Goal: Task Accomplishment & Management: Complete application form

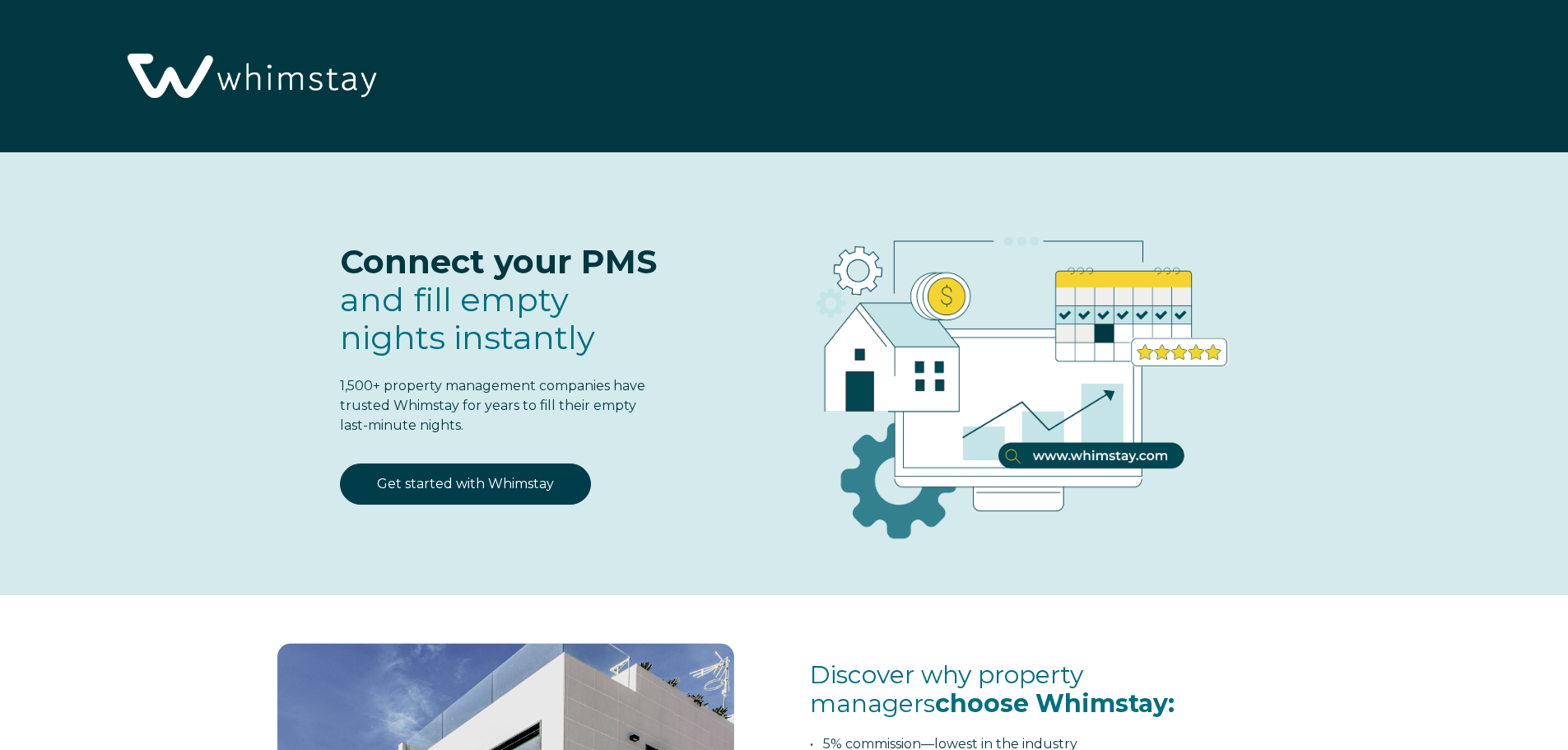
select select "US"
select select "Standard"
click at [512, 485] on link "Get started with Whimstay" at bounding box center [465, 484] width 251 height 41
select select "US"
select select "Standard"
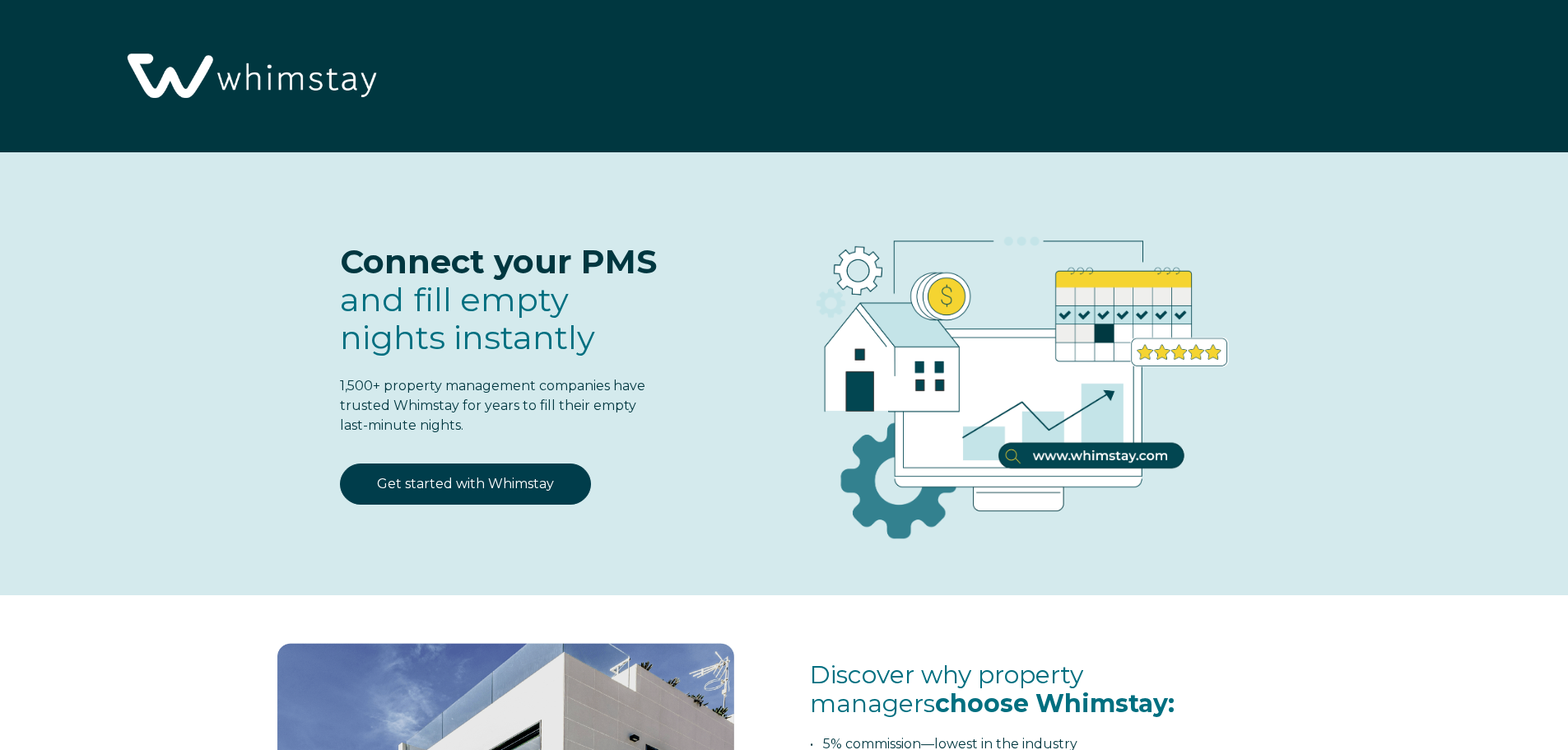
scroll to position [2157, 0]
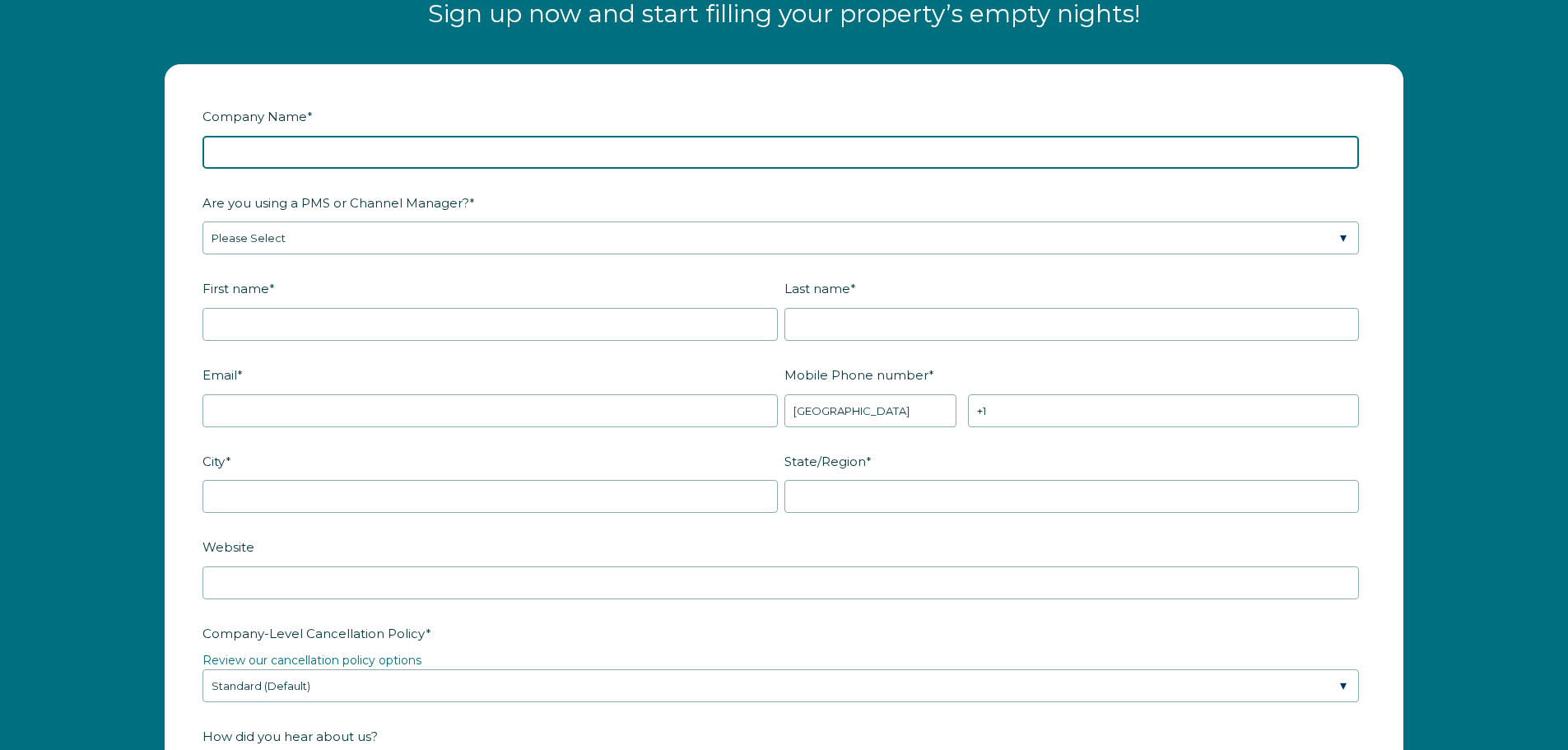
click at [570, 158] on input "Company Name *" at bounding box center [781, 152] width 1156 height 33
type input "CornejoRentals"
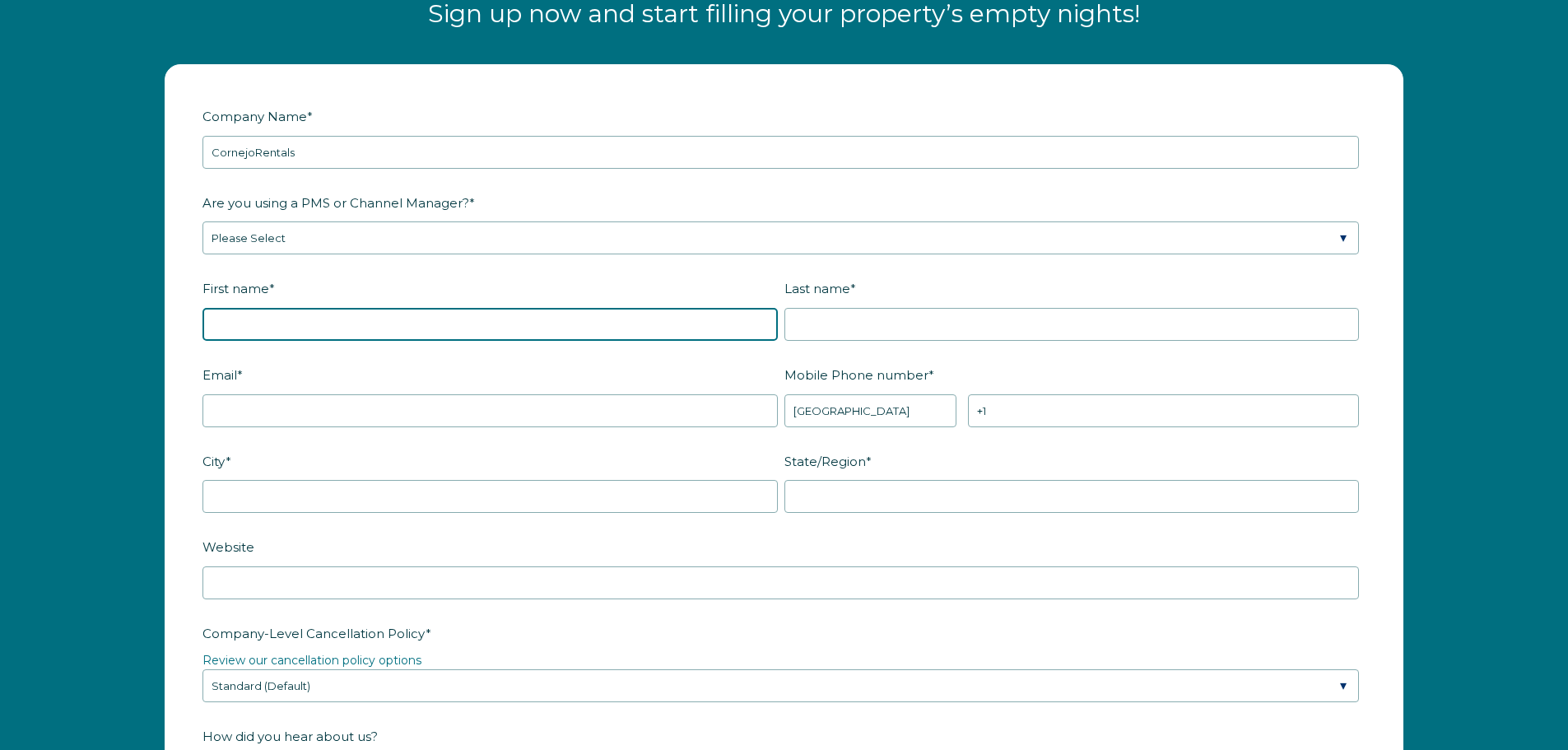
type input "Jose"
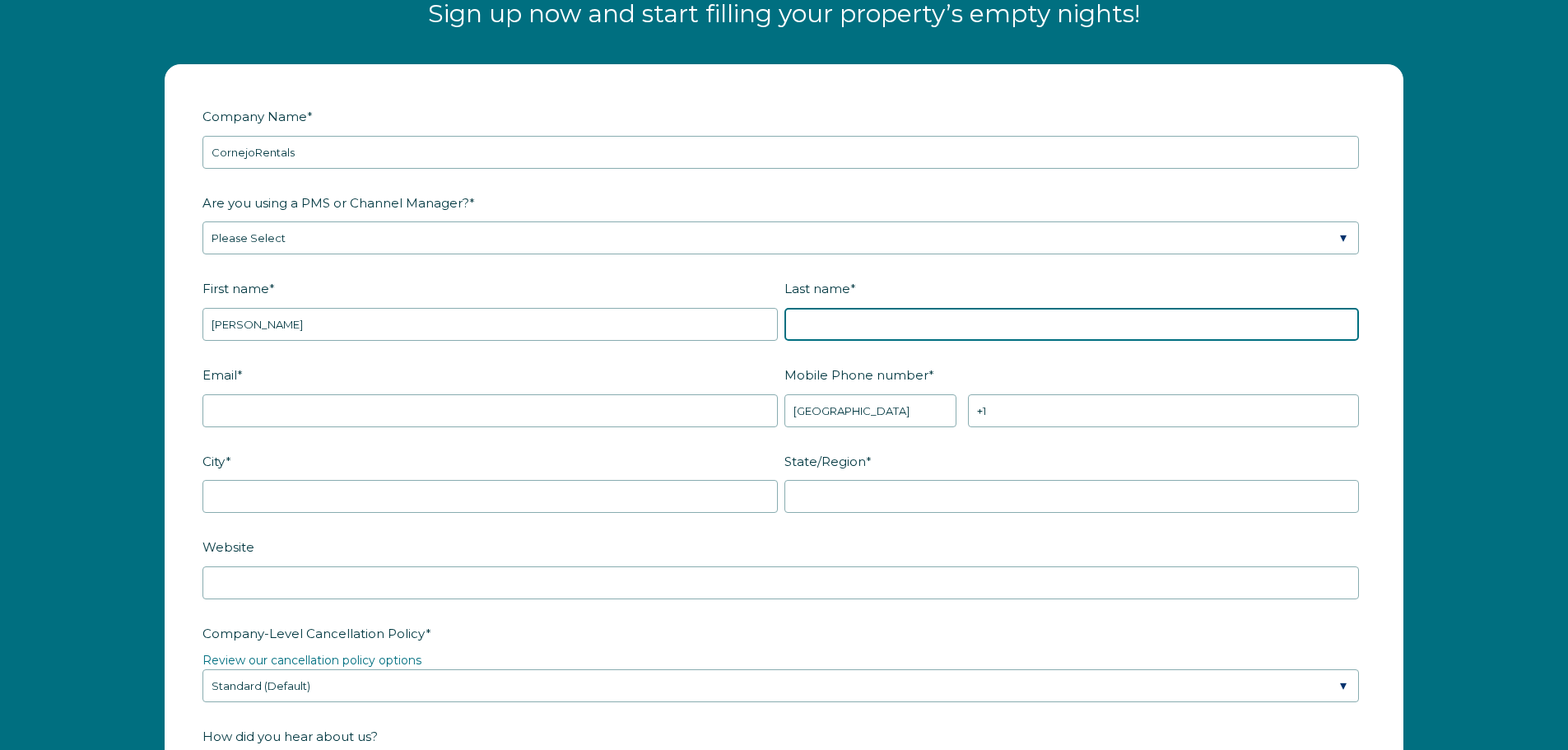
type input "Cornejo"
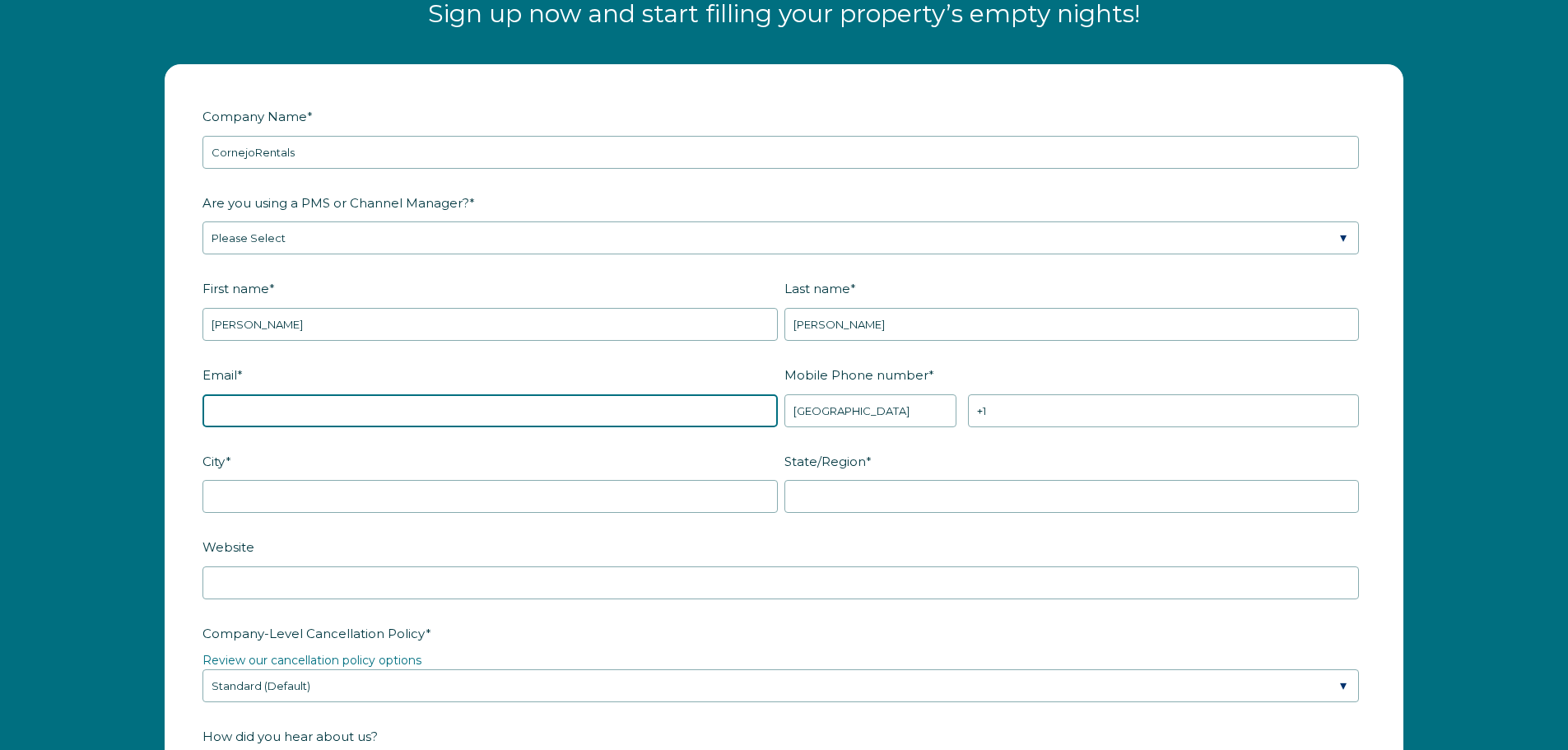
type input "jose@cornejorentals.com"
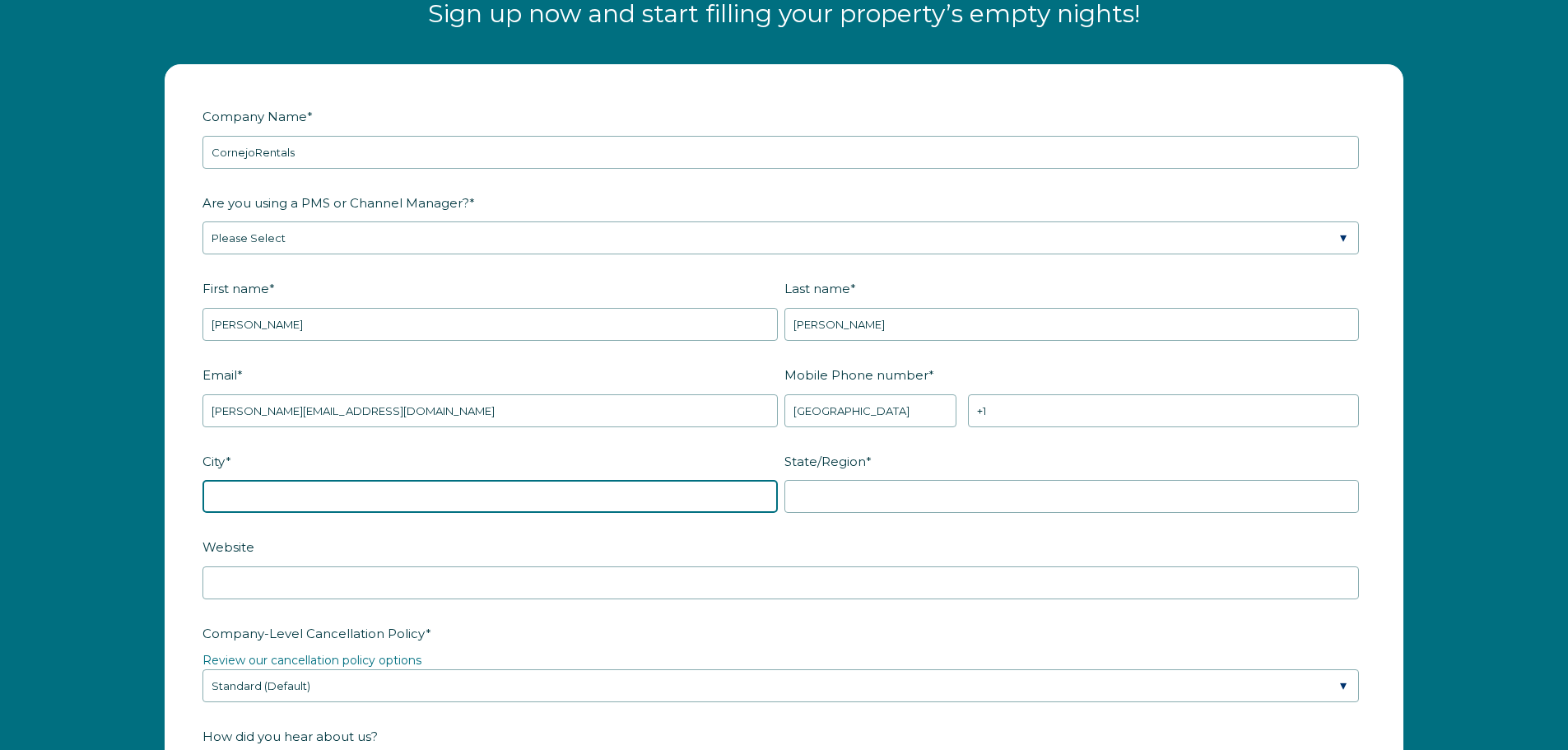
type input "NEW ROCHELLE"
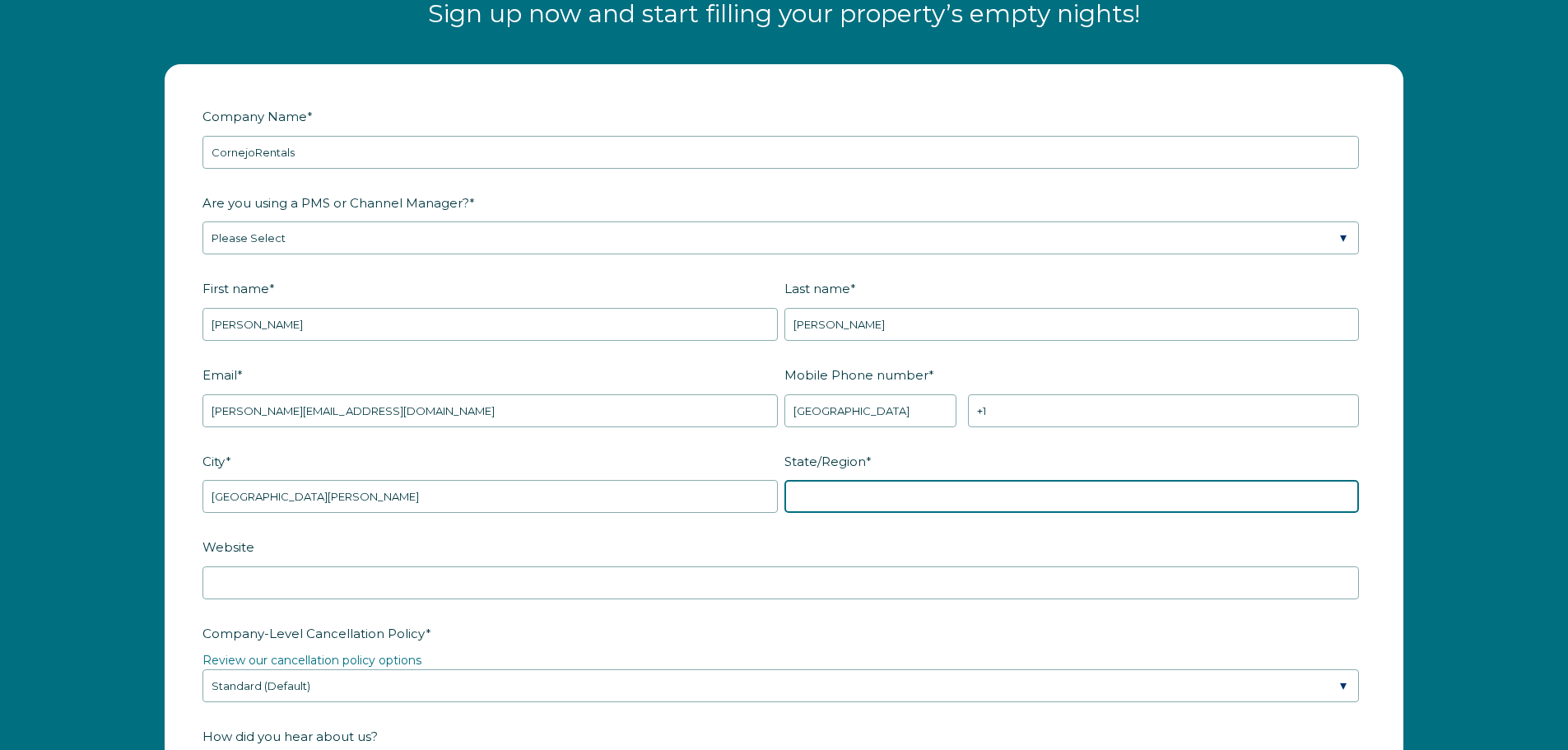
type input "NY"
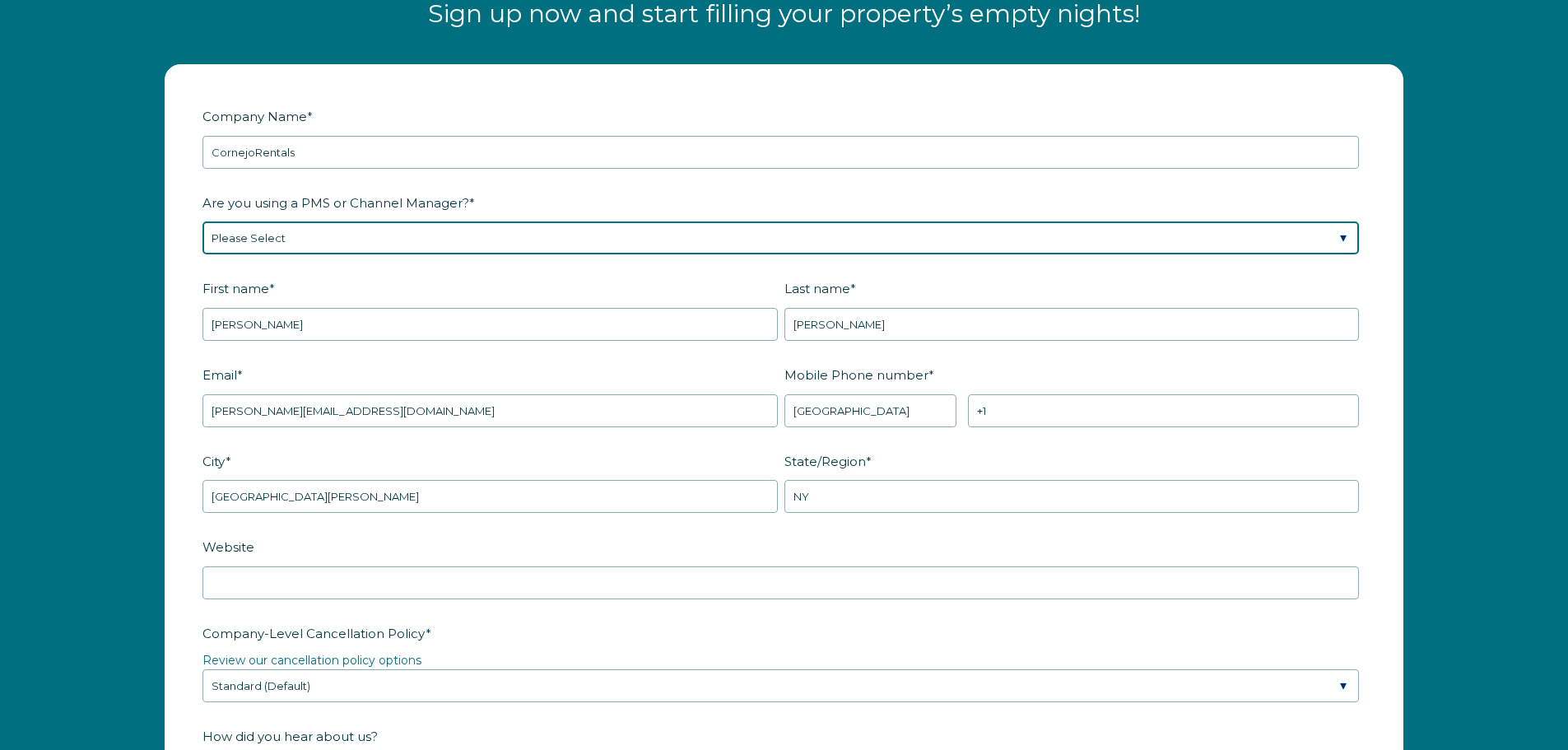
click at [382, 243] on select "Please Select Barefoot BookingPal Boost Brightside CiiRUS Escapia Guesty Hostaw…" at bounding box center [781, 238] width 1156 height 33
select select "OwnerRez"
click at [202, 222] on select "Please Select Barefoot BookingPal Boost Brightside CiiRUS Escapia Guesty Hostaw…" at bounding box center [781, 238] width 1156 height 33
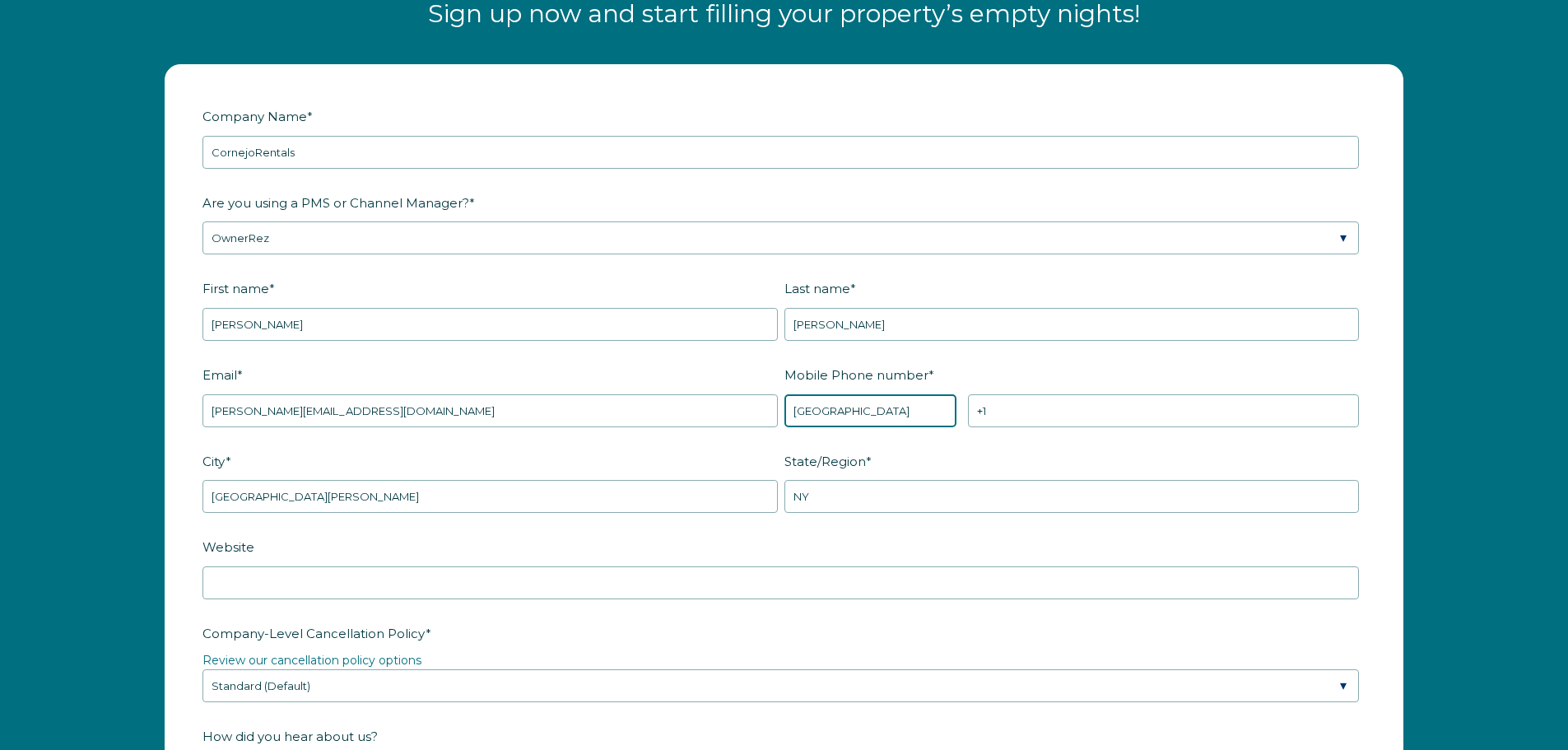
click at [896, 414] on select "* Afghanistan (‫افغانستان‬‎) Albania (Shqipëri) Algeria (‫الجزائر‬‎) American S…" at bounding box center [871, 410] width 173 height 33
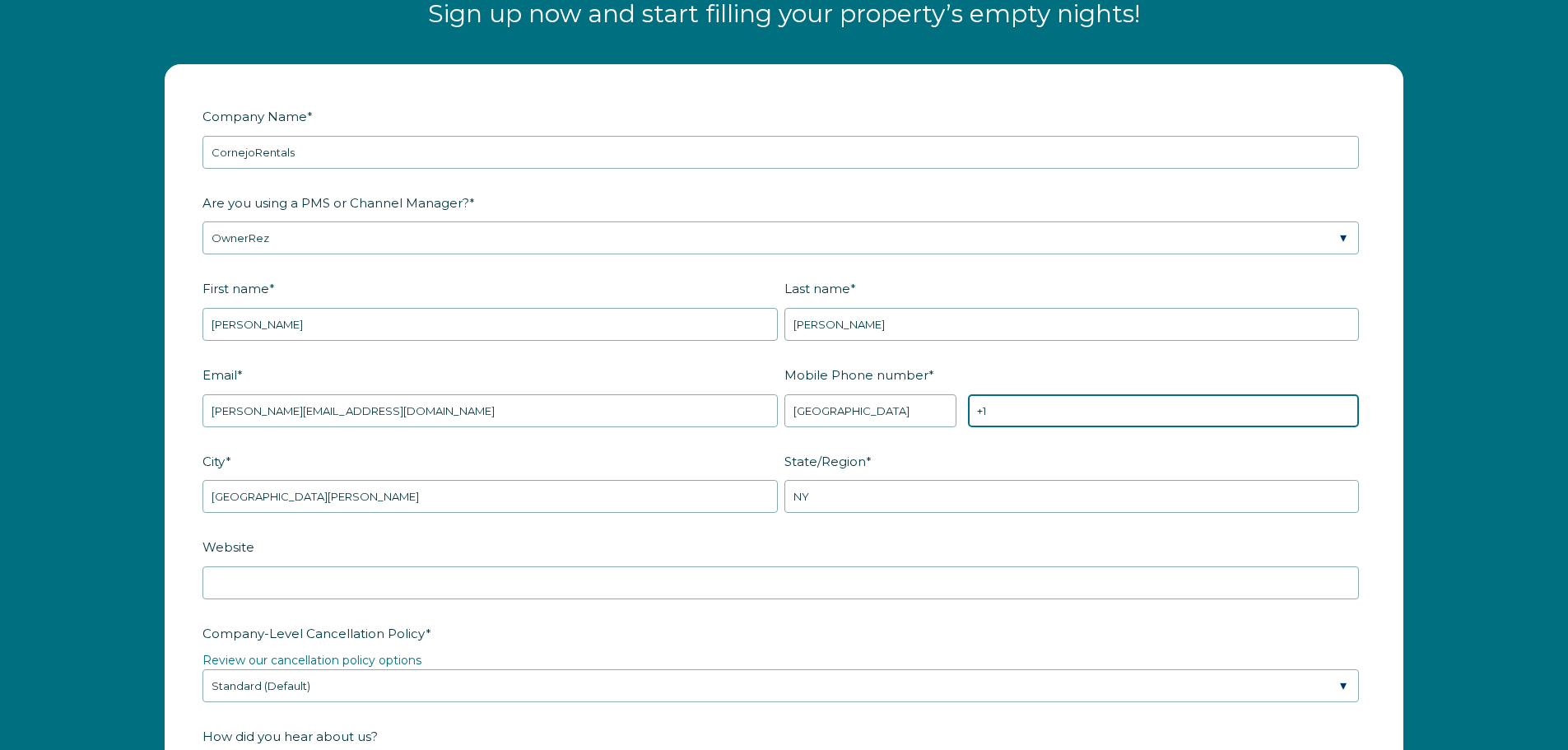
click at [1022, 414] on input "+1" at bounding box center [1163, 410] width 391 height 33
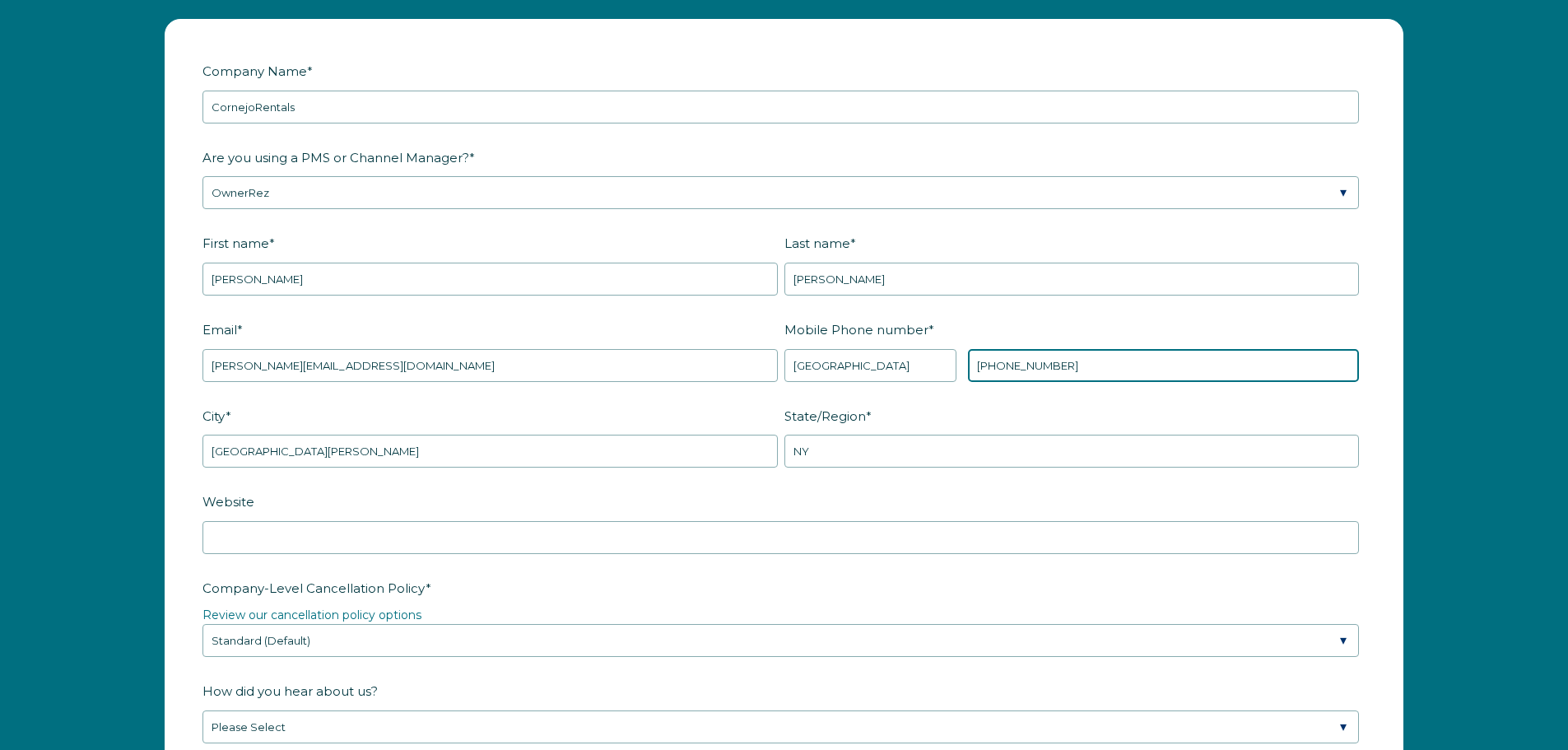
scroll to position [2239, 0]
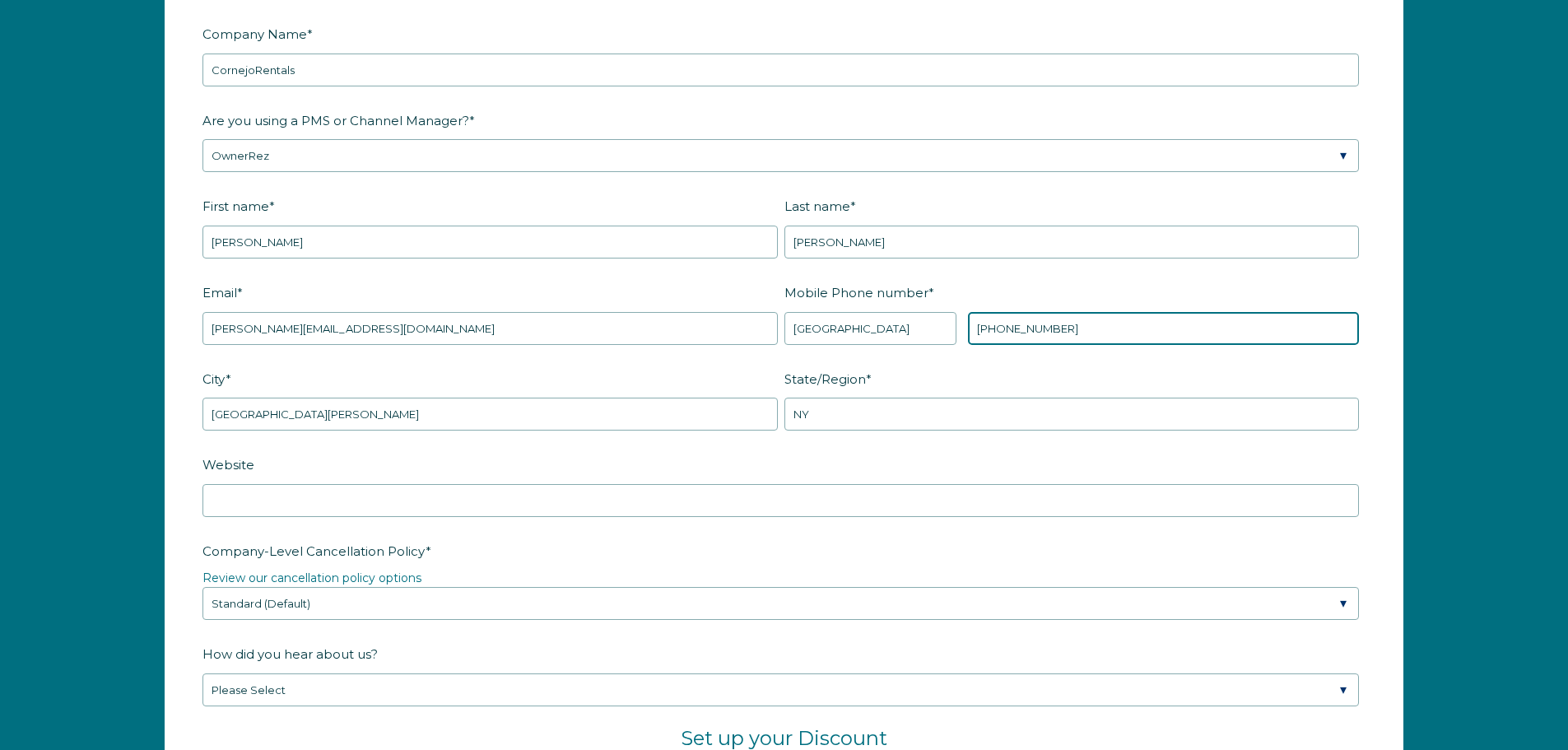
type input "[PHONE_NUMBER]"
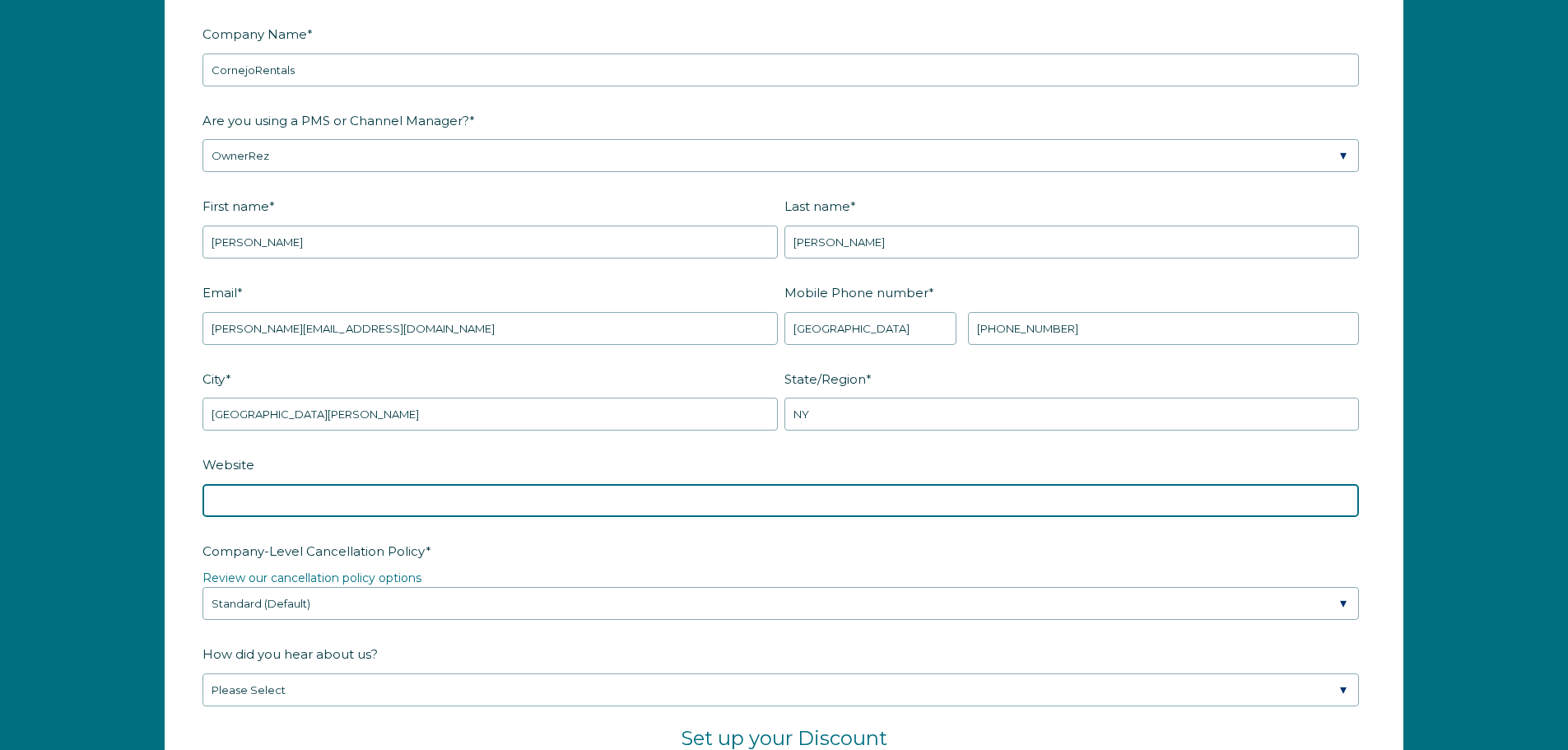
click at [489, 506] on input "Website" at bounding box center [781, 501] width 1156 height 33
type input "www.cornejorentals.com"
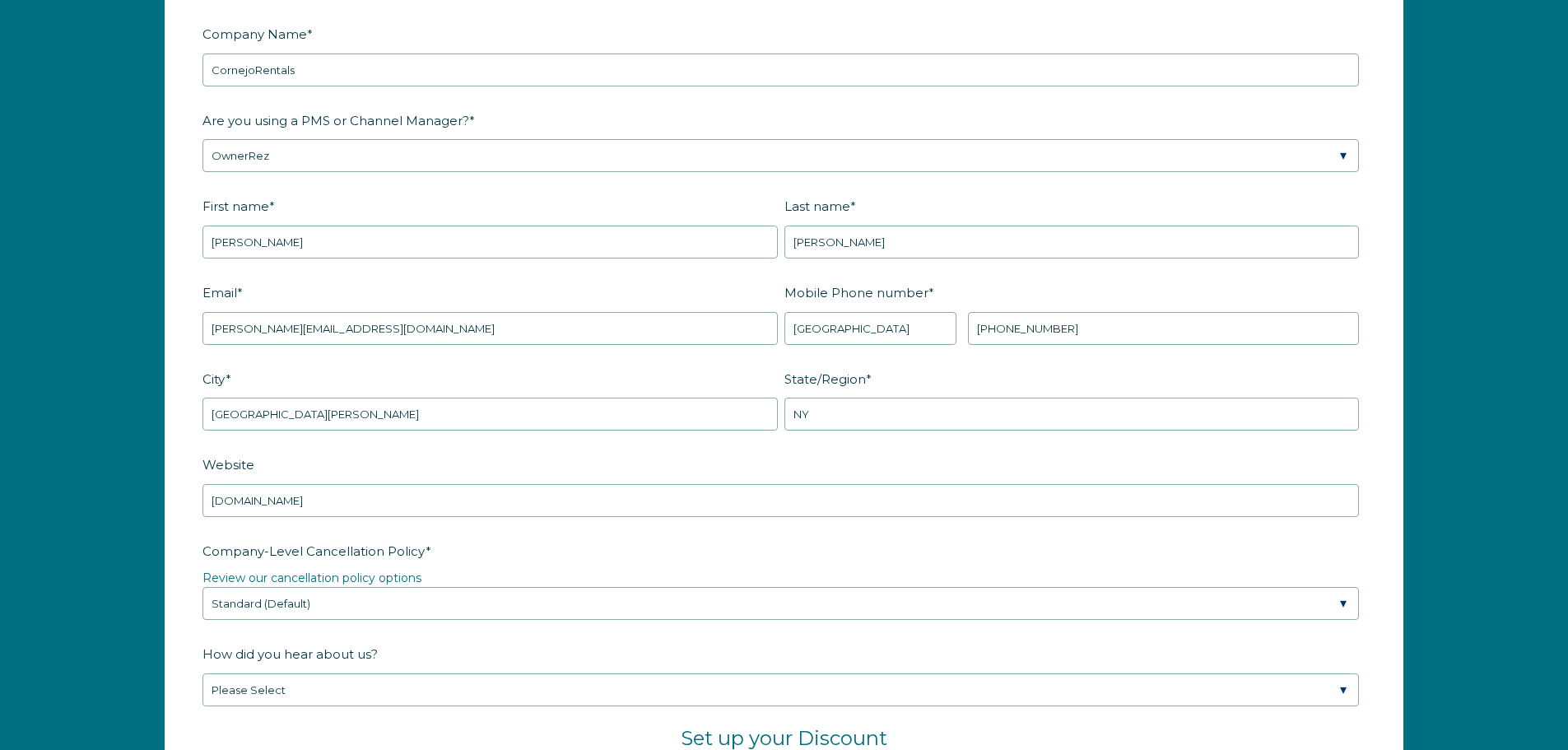
click at [561, 566] on div "Company-Level Cancellation Policy * Review our cancellation policy options Plea…" at bounding box center [784, 578] width 1163 height 84
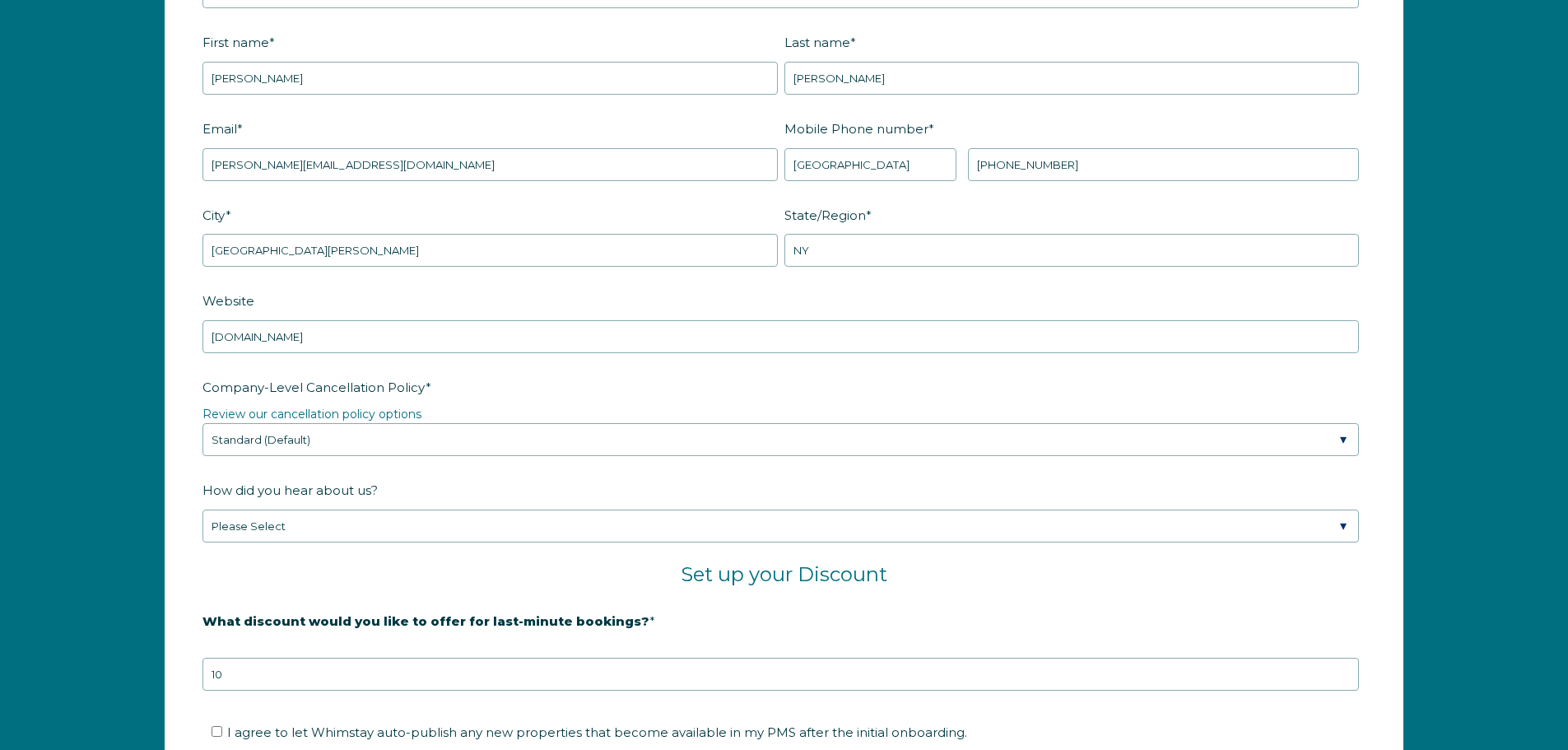
scroll to position [2404, 0]
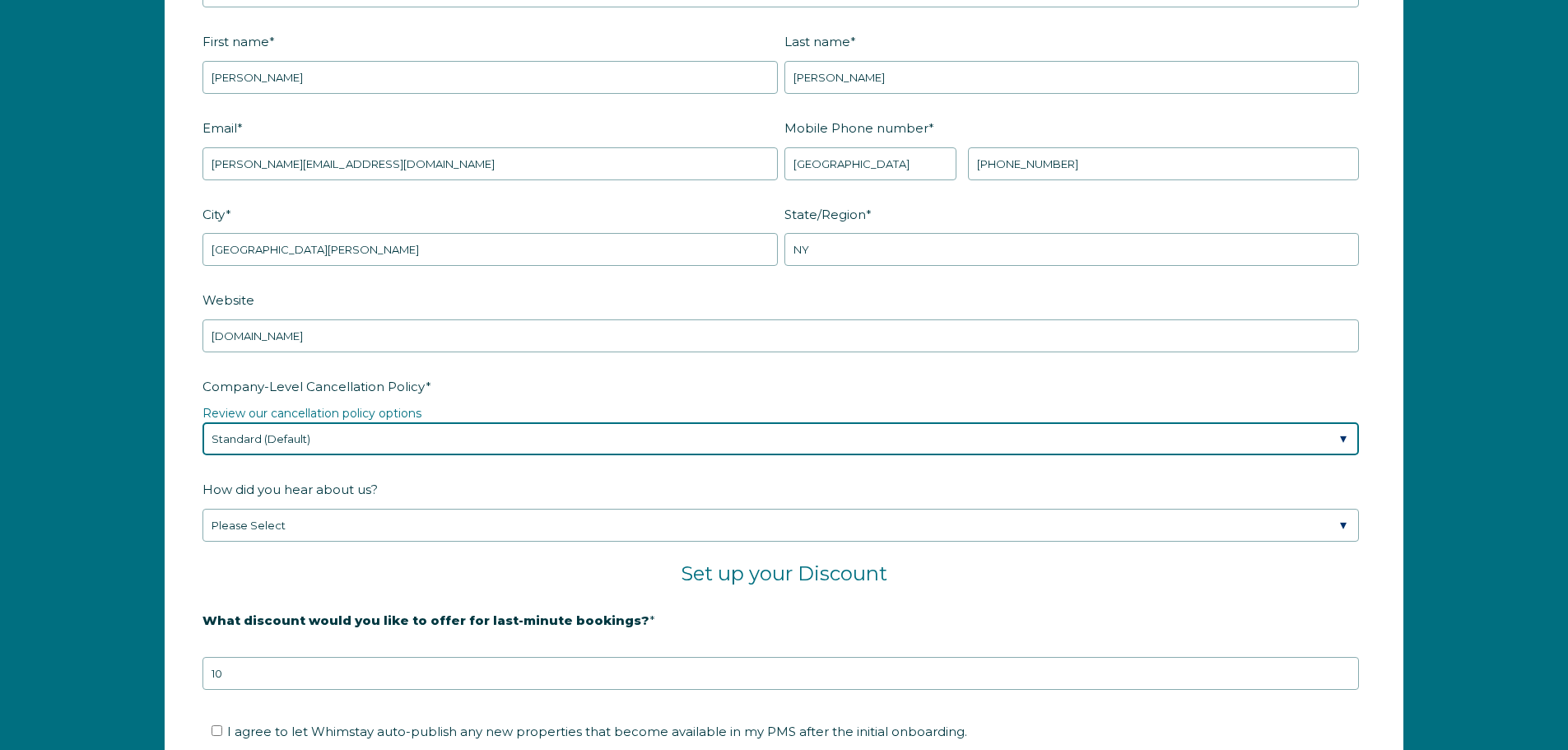
click at [468, 444] on select "Please Select Partial Standard (Default) Moderate Strict" at bounding box center [781, 439] width 1156 height 33
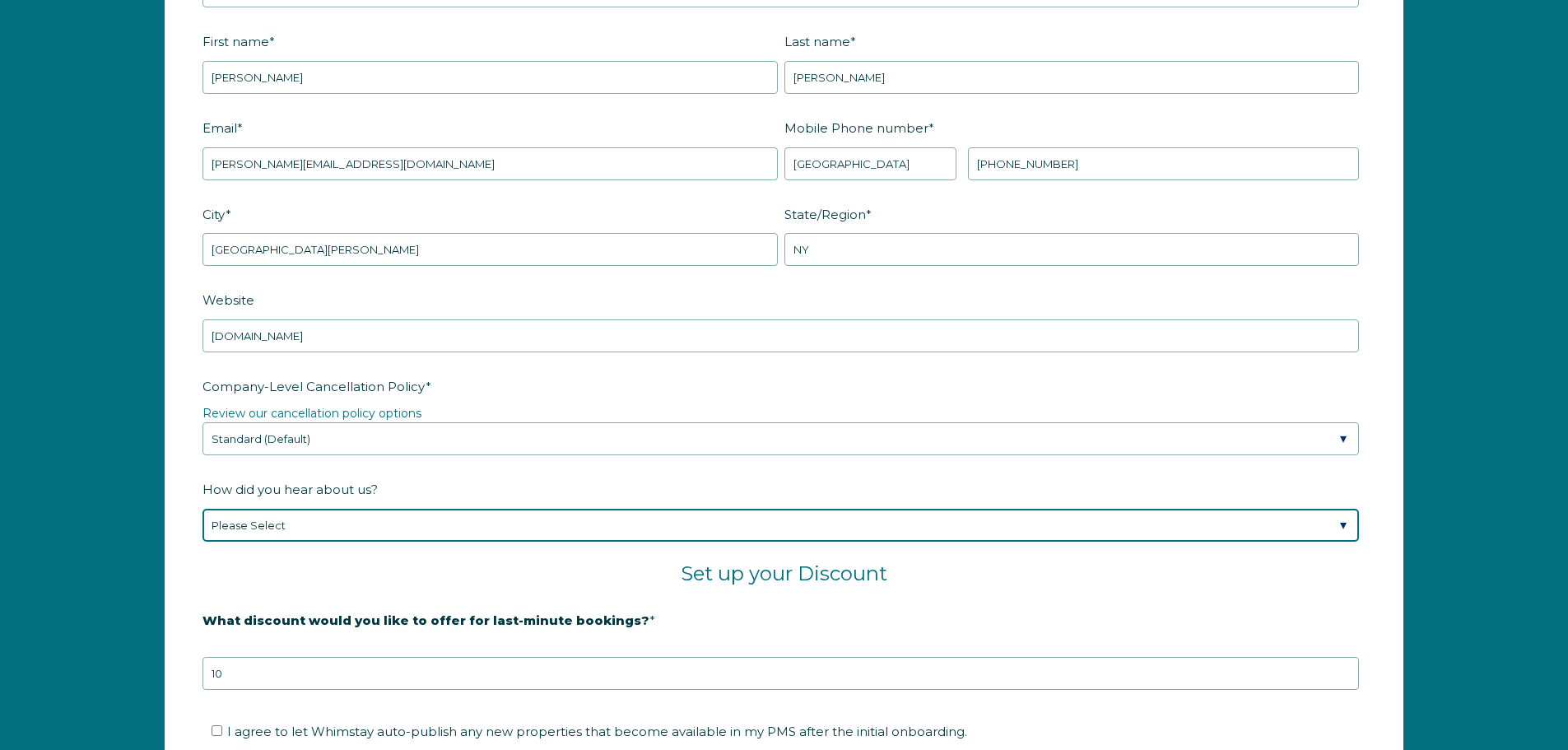
click at [457, 525] on select "Please Select Found Whimstay through a Google search Spoke to a Whimstay salesp…" at bounding box center [781, 525] width 1156 height 33
select select "Referral from a Friend"
click at [202, 509] on select "Please Select Found Whimstay through a Google search Spoke to a Whimstay salesp…" at bounding box center [781, 525] width 1156 height 33
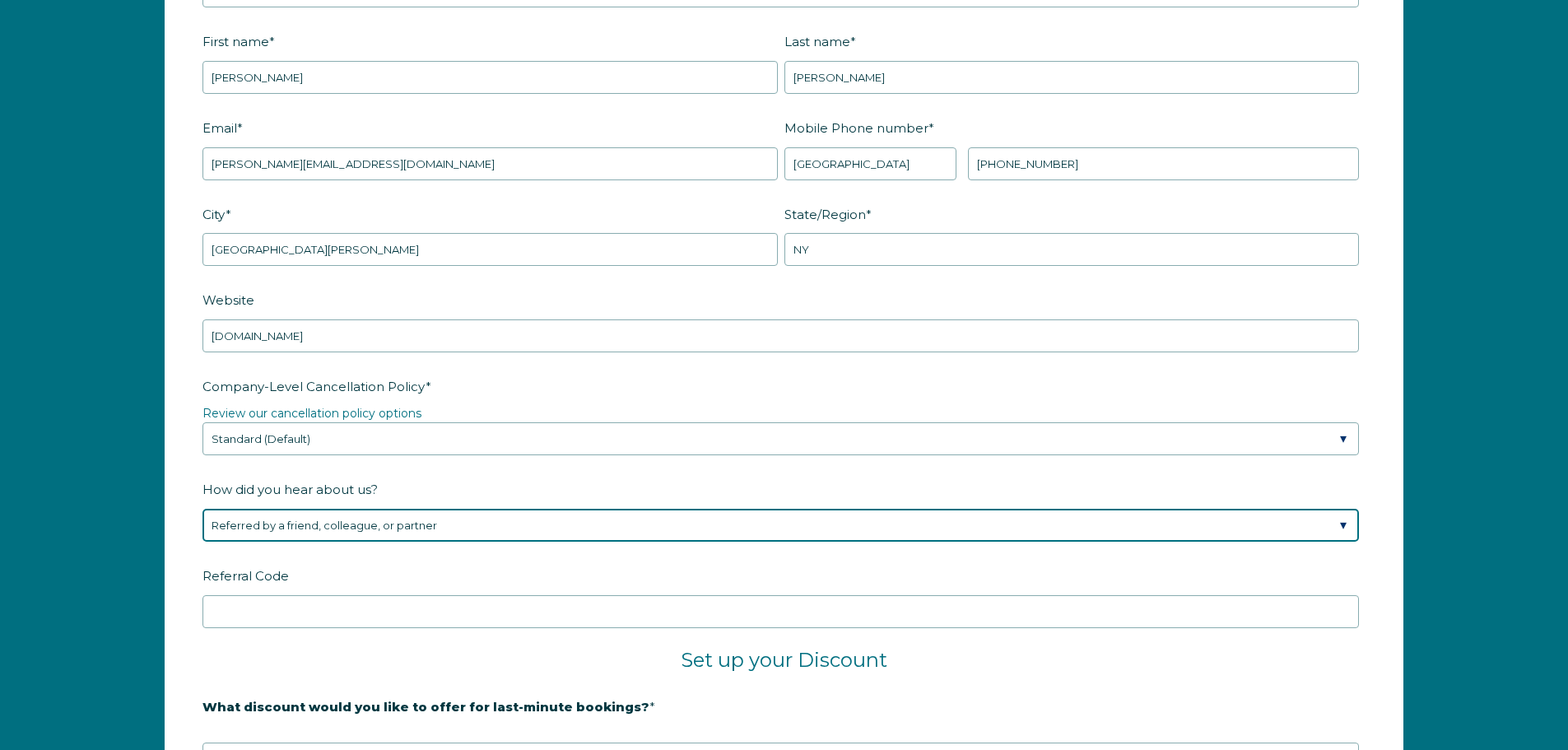
scroll to position [2486, 0]
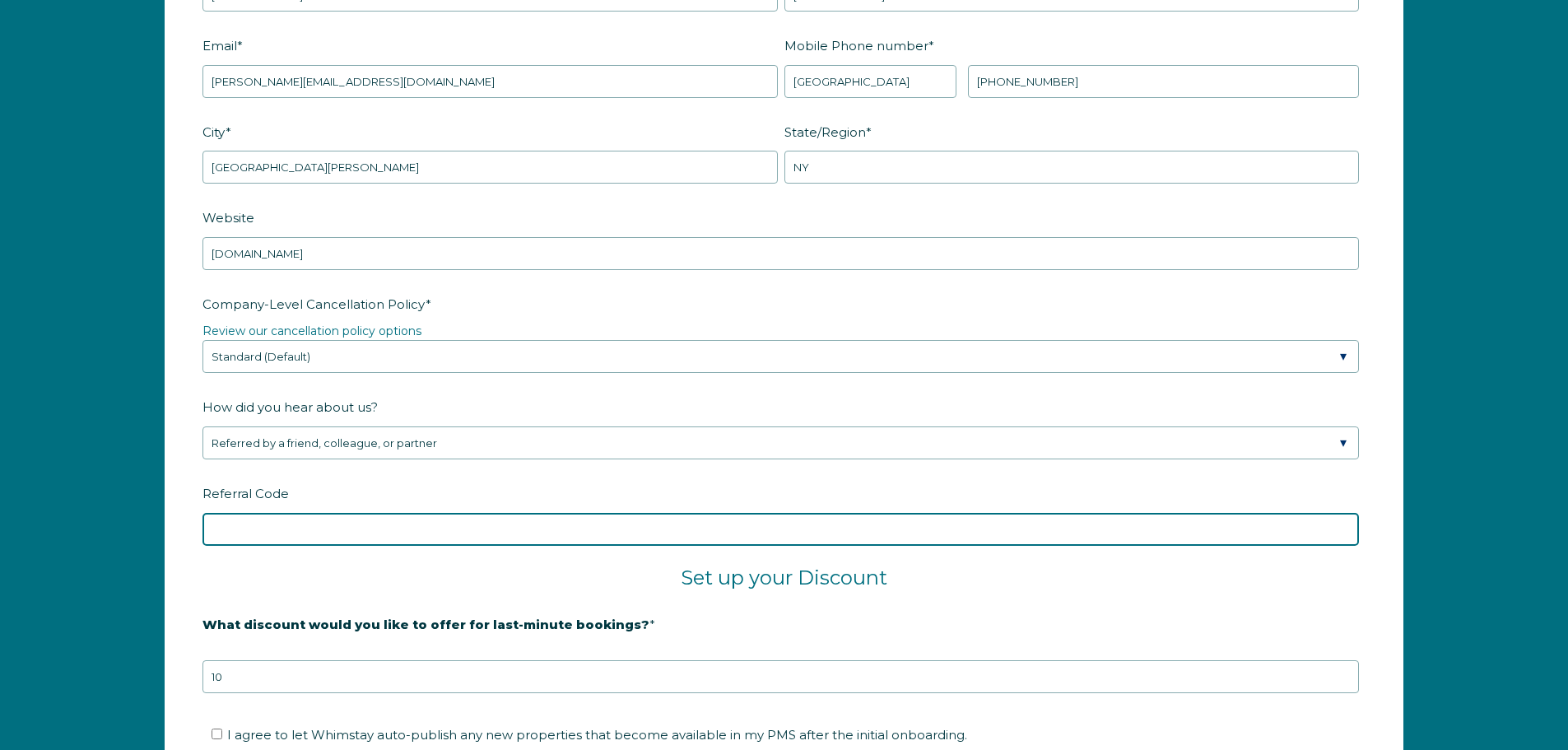
click at [493, 533] on input "Referral Code" at bounding box center [781, 529] width 1156 height 33
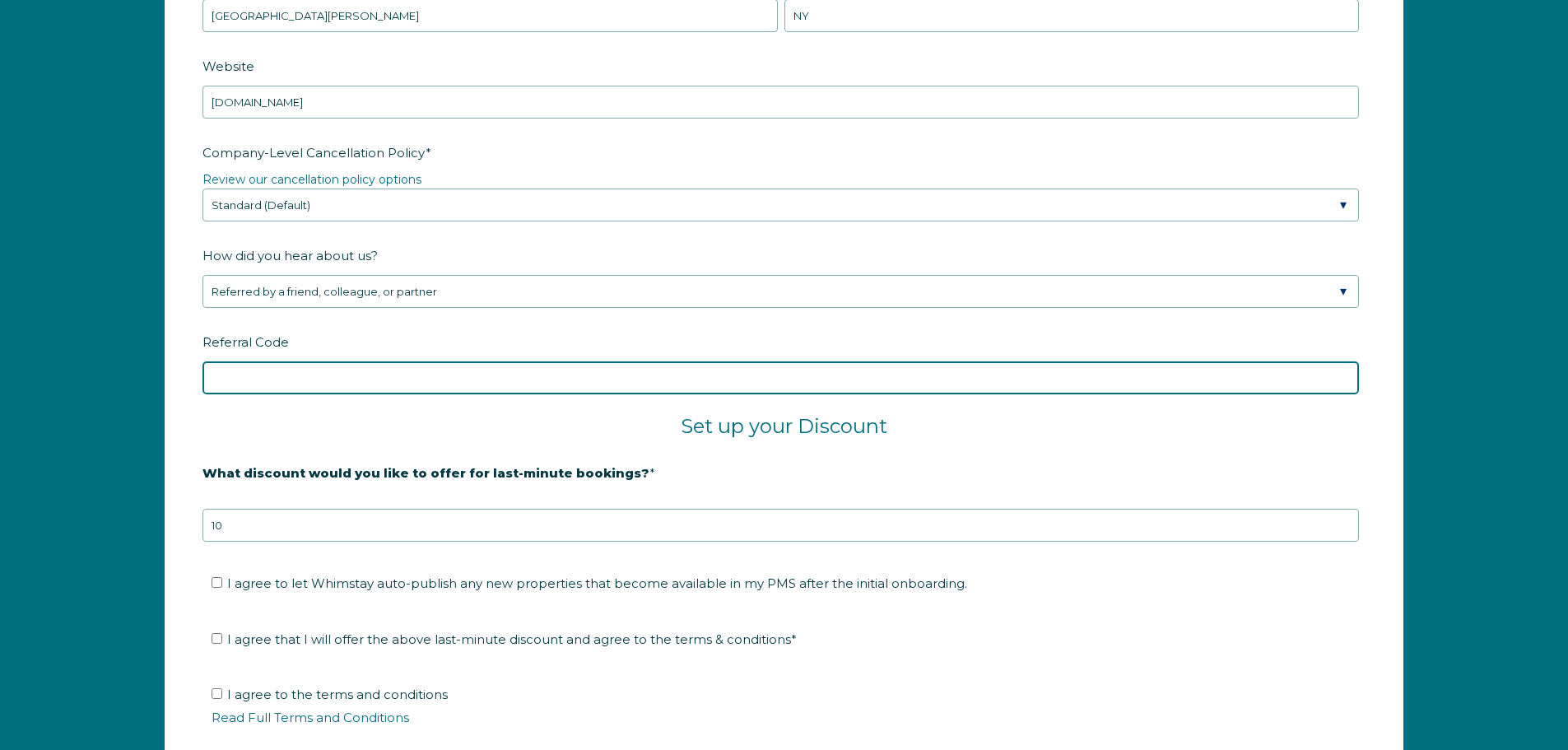
scroll to position [2651, 0]
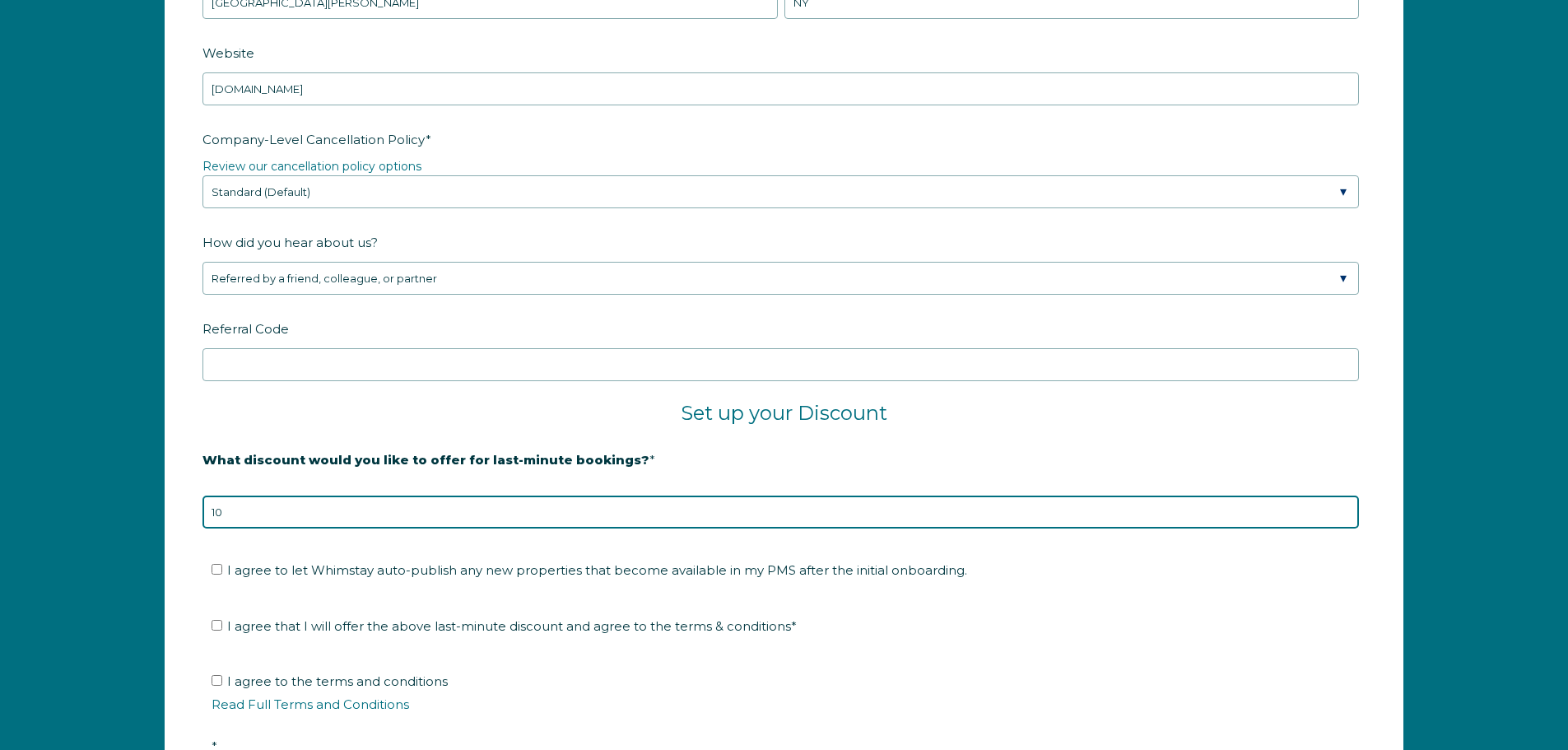
click at [269, 522] on input "10" at bounding box center [781, 511] width 1156 height 33
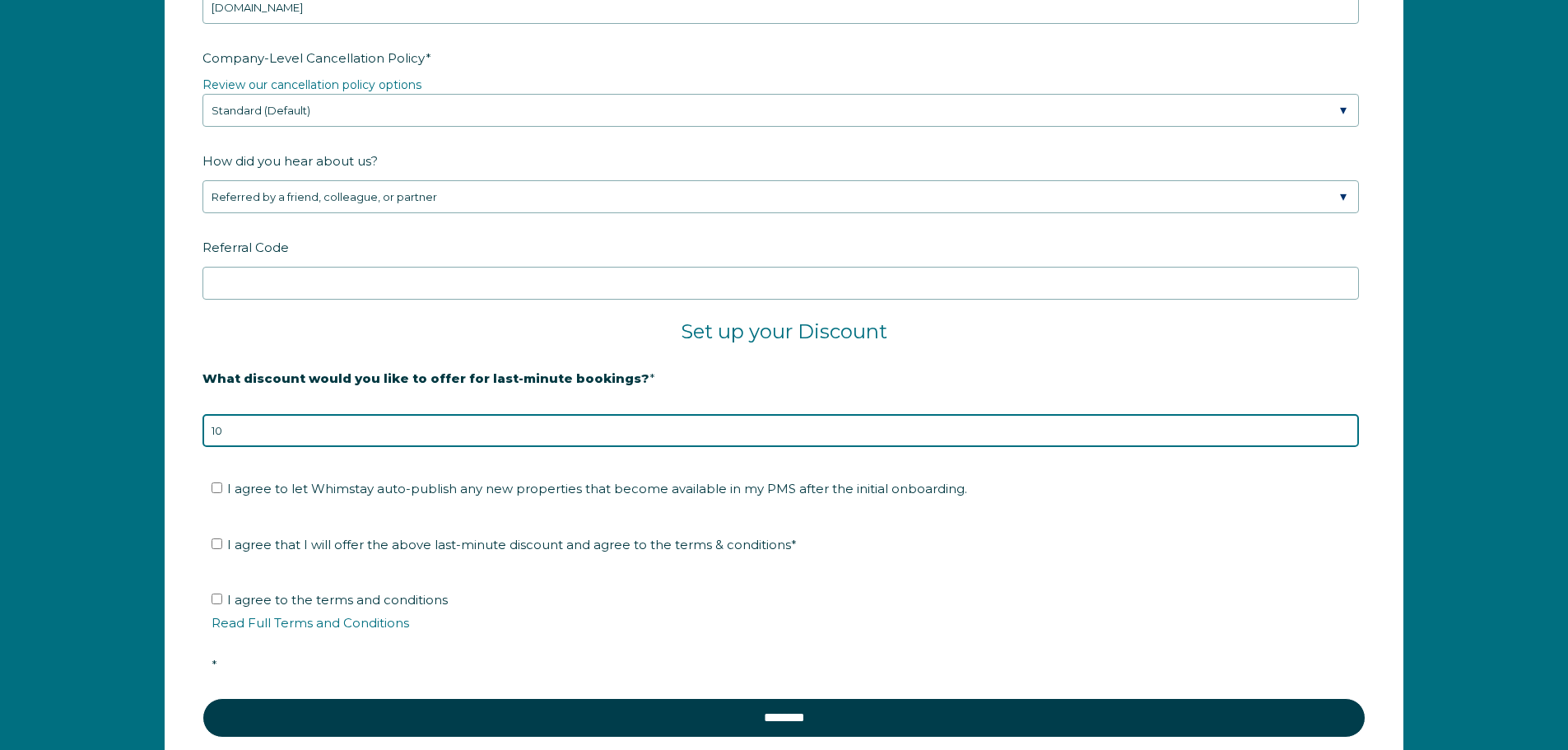
scroll to position [2733, 0]
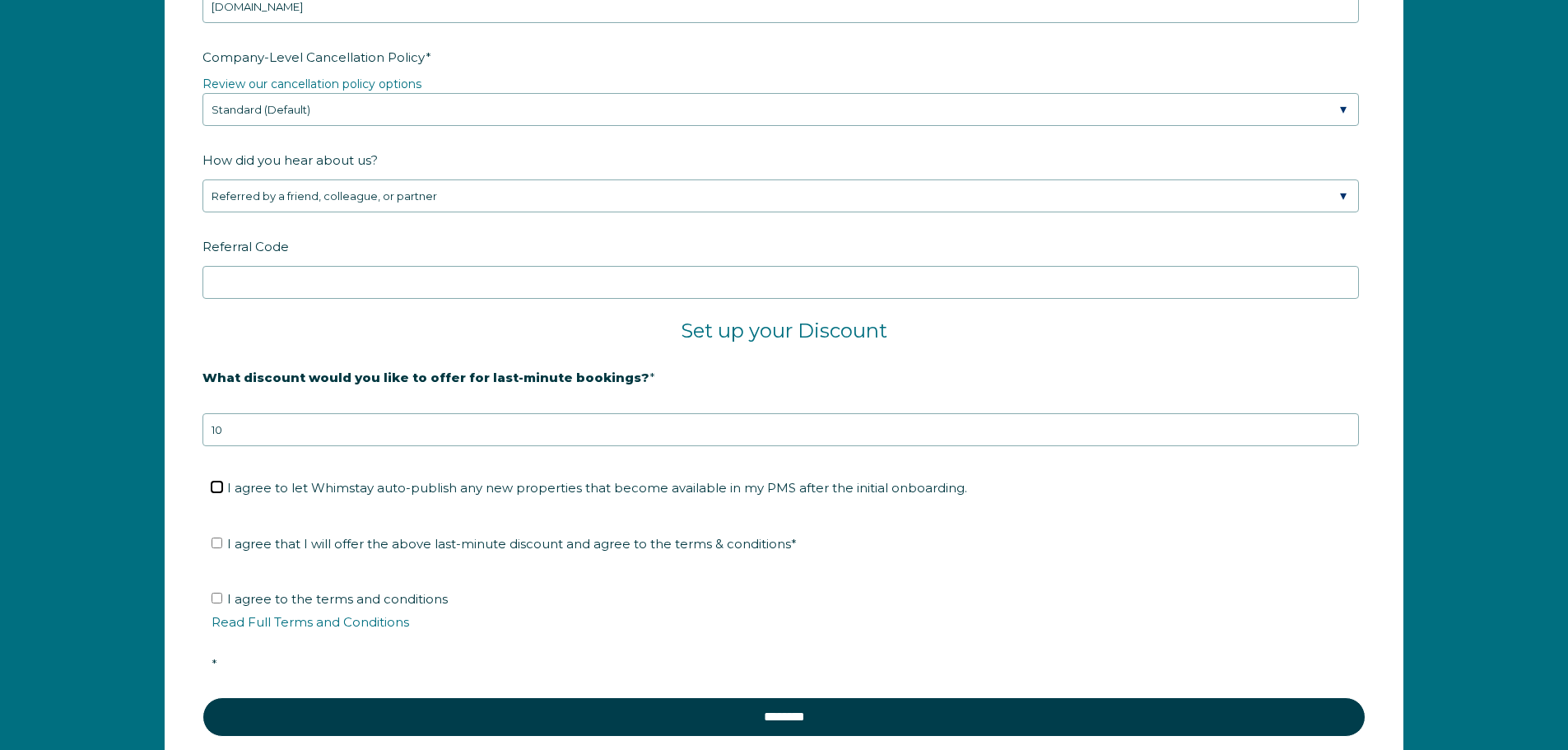
click at [217, 482] on input "I agree to let Whimstay auto-publish any new properties that become available i…" at bounding box center [217, 487] width 11 height 11
checkbox input "true"
click at [219, 546] on input "I agree that I will offer the above last-minute discount and agree to the terms…" at bounding box center [217, 542] width 11 height 11
checkbox input "true"
click at [216, 598] on input "I agree to the terms and conditions Read Full Terms and Conditions *" at bounding box center [217, 598] width 11 height 11
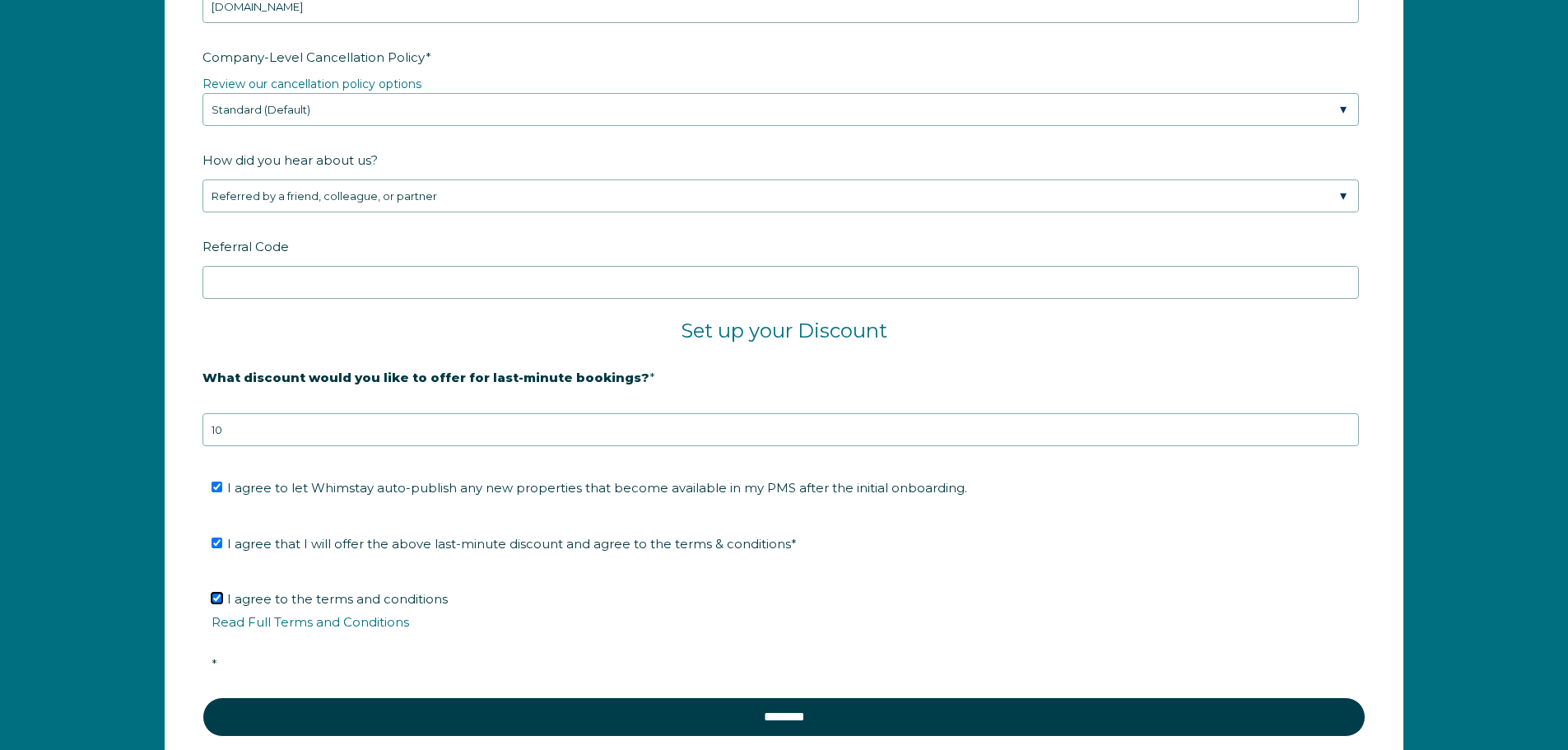
checkbox input "true"
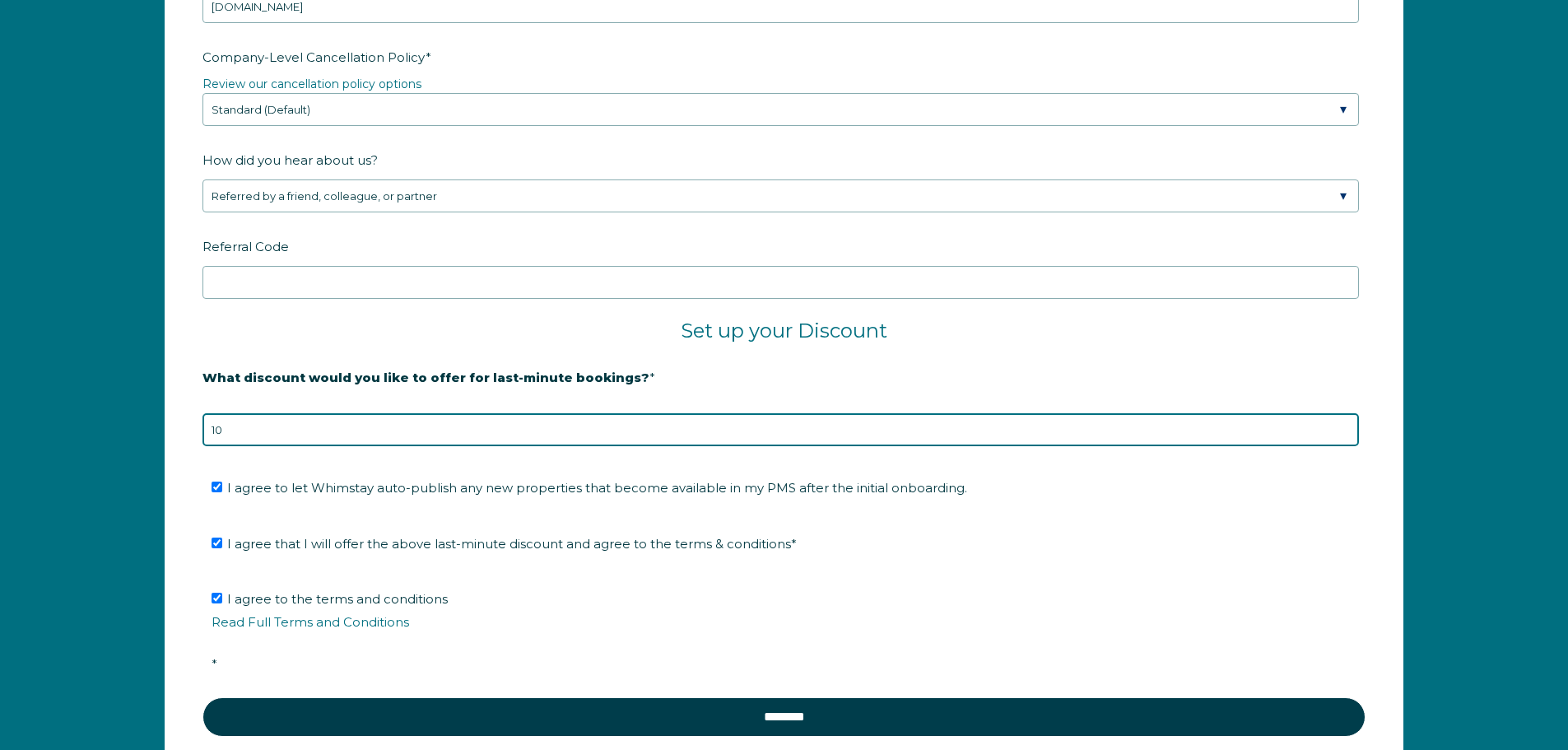
drag, startPoint x: 305, startPoint y: 435, endPoint x: 192, endPoint y: 425, distance: 113.4
click at [192, 425] on form "Company Name * CornejoRentals Are you using a PMS or Channel Manager? * Please …" at bounding box center [784, 141] width 1237 height 1305
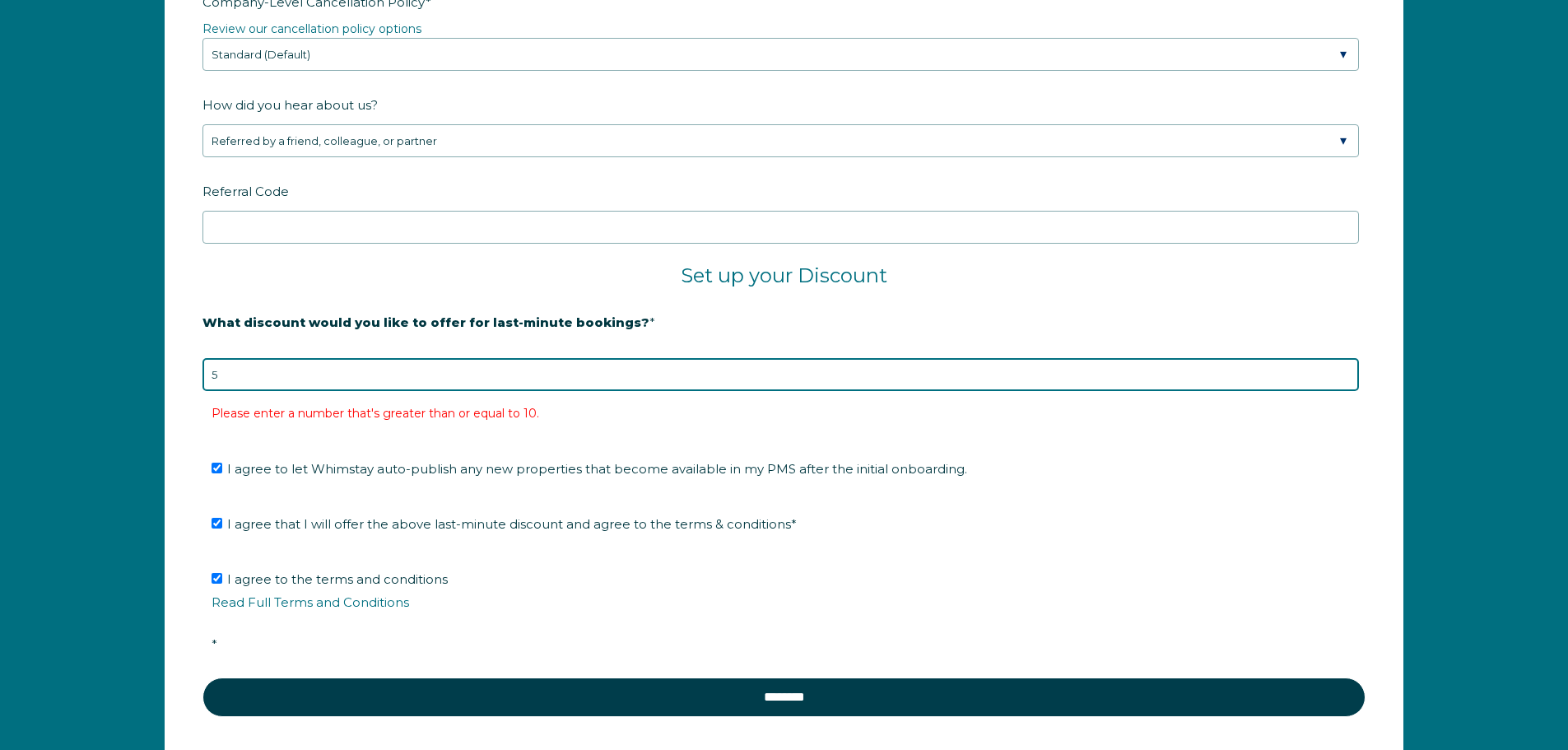
scroll to position [2816, 0]
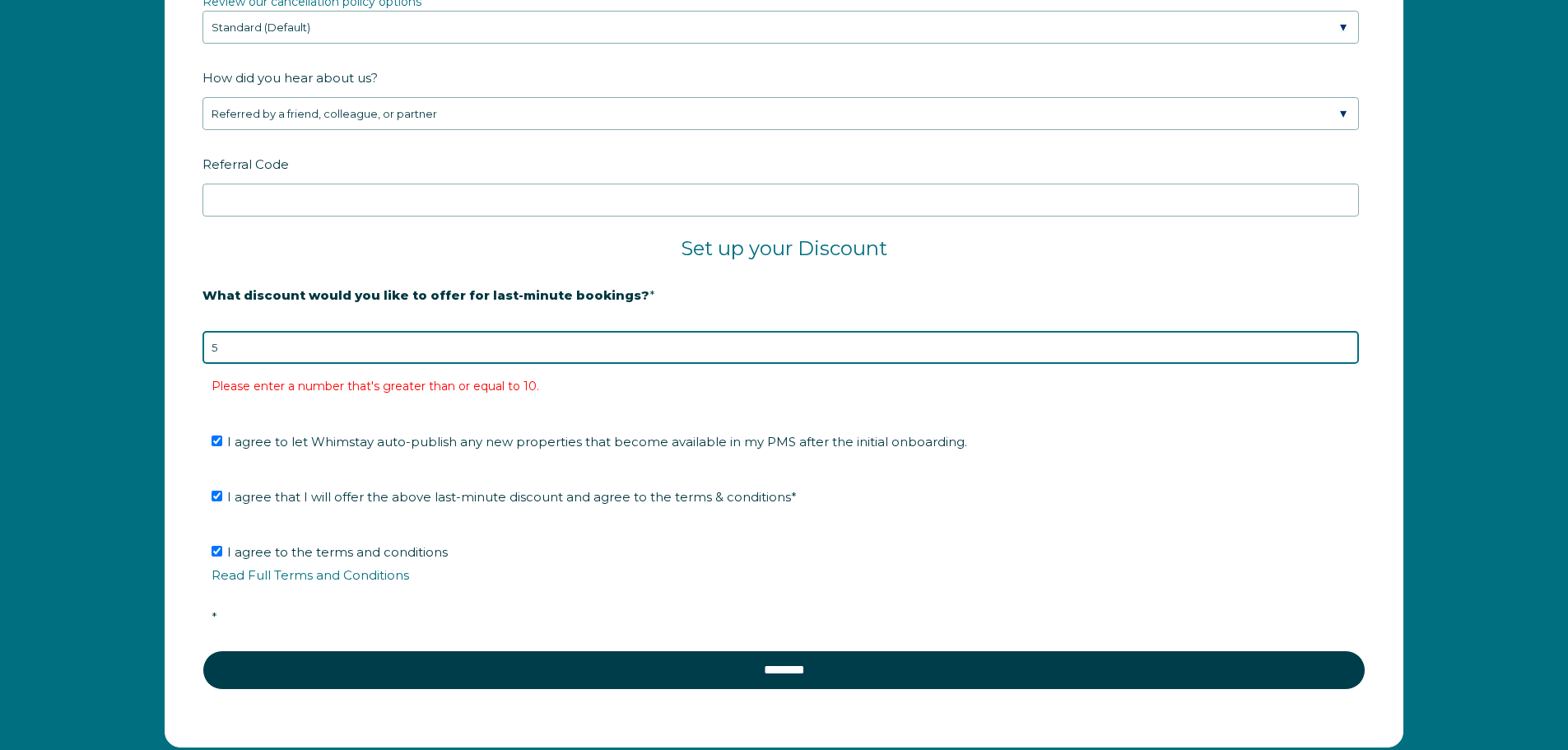
drag, startPoint x: 230, startPoint y: 343, endPoint x: 212, endPoint y: 346, distance: 18.2
click at [212, 346] on input "5" at bounding box center [781, 347] width 1156 height 33
type input "10"
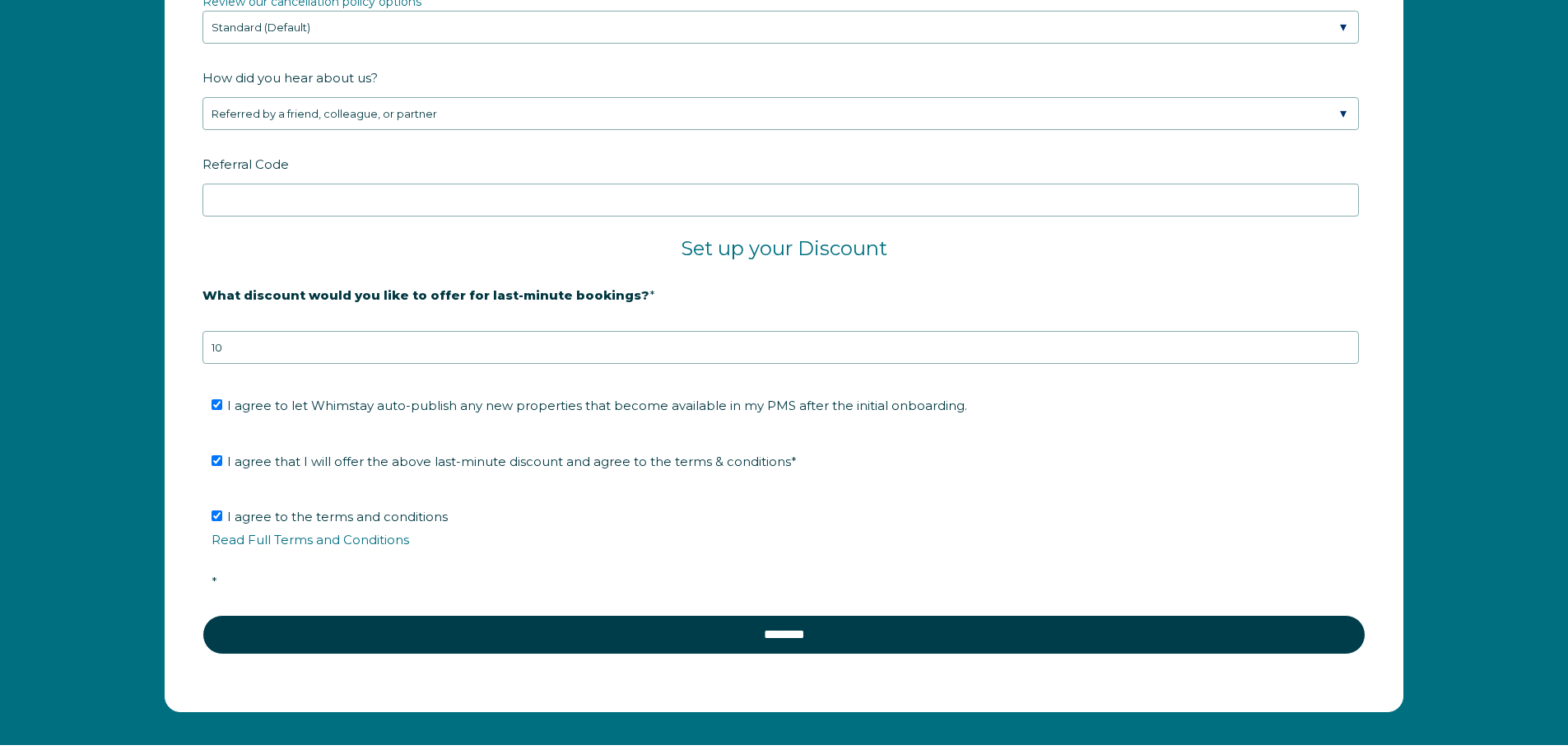
click at [1115, 470] on li "I agree that I will offer the above last-minute discount and agree to the terms…" at bounding box center [790, 461] width 1156 height 26
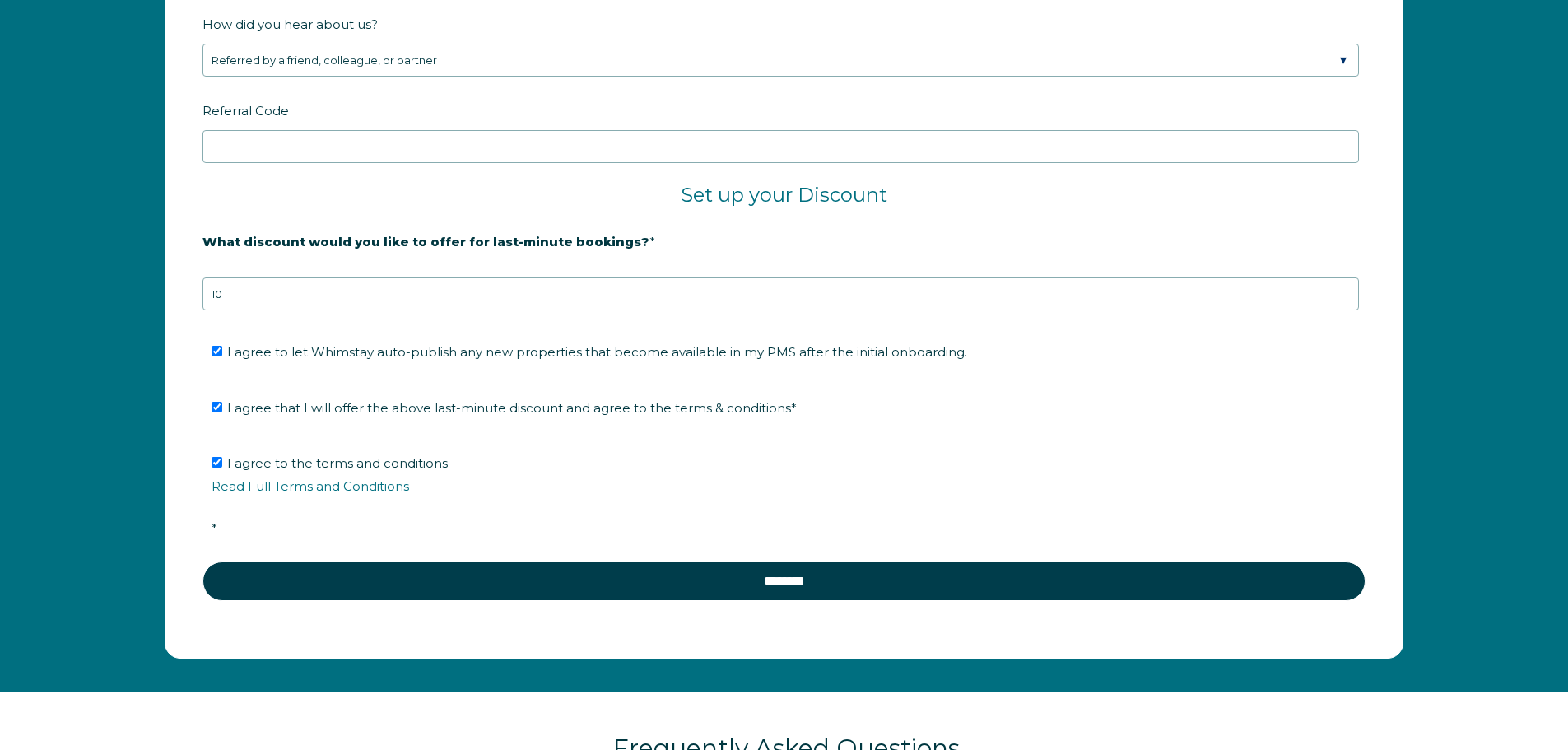
scroll to position [2898, 0]
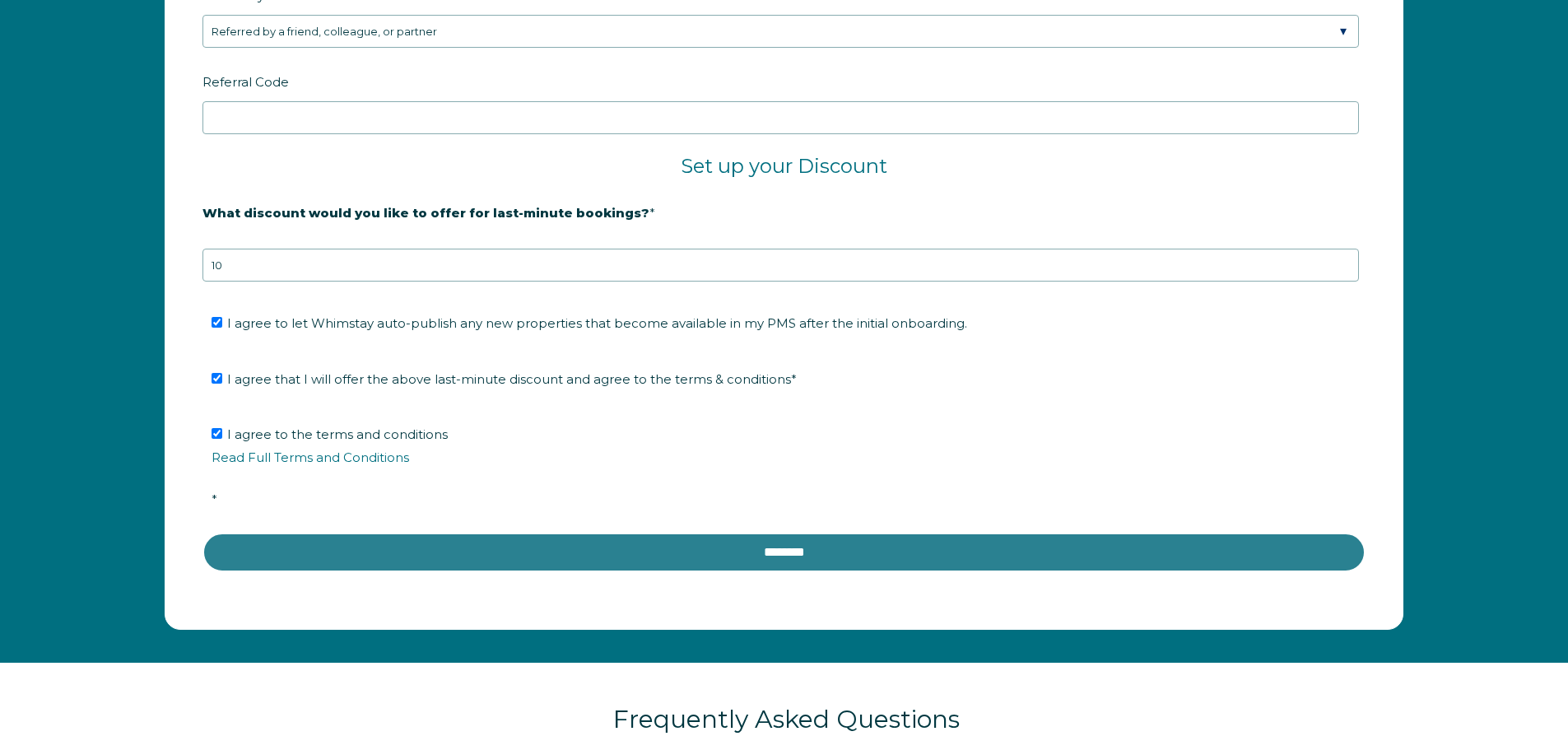
click at [815, 547] on input "********" at bounding box center [784, 552] width 1163 height 39
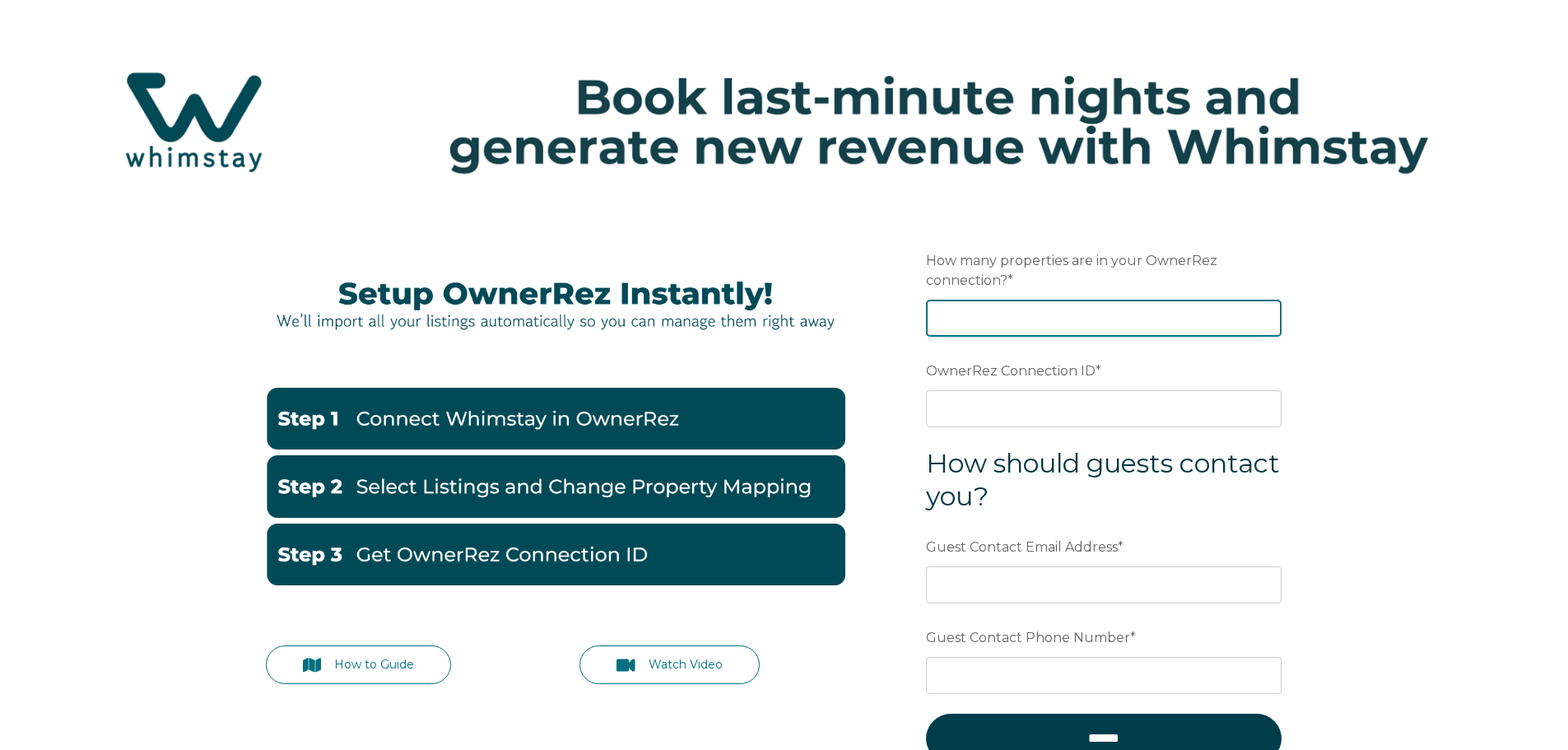
click at [983, 316] on input "How many properties are in your OwnerRez connection? *" at bounding box center [1104, 317] width 356 height 36
type input "6"
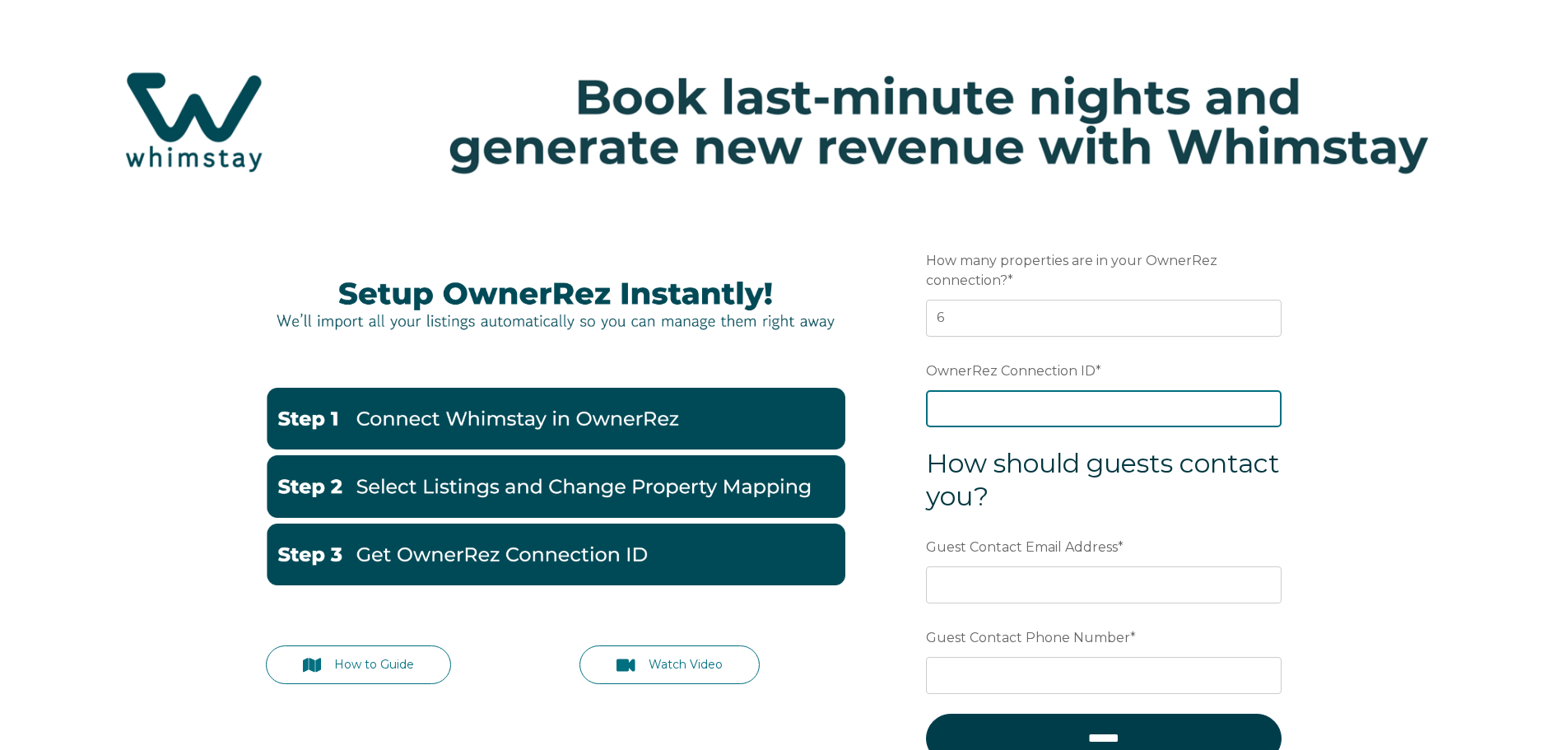
click at [1098, 408] on input "OwnerRez Connection ID *" at bounding box center [1104, 408] width 356 height 36
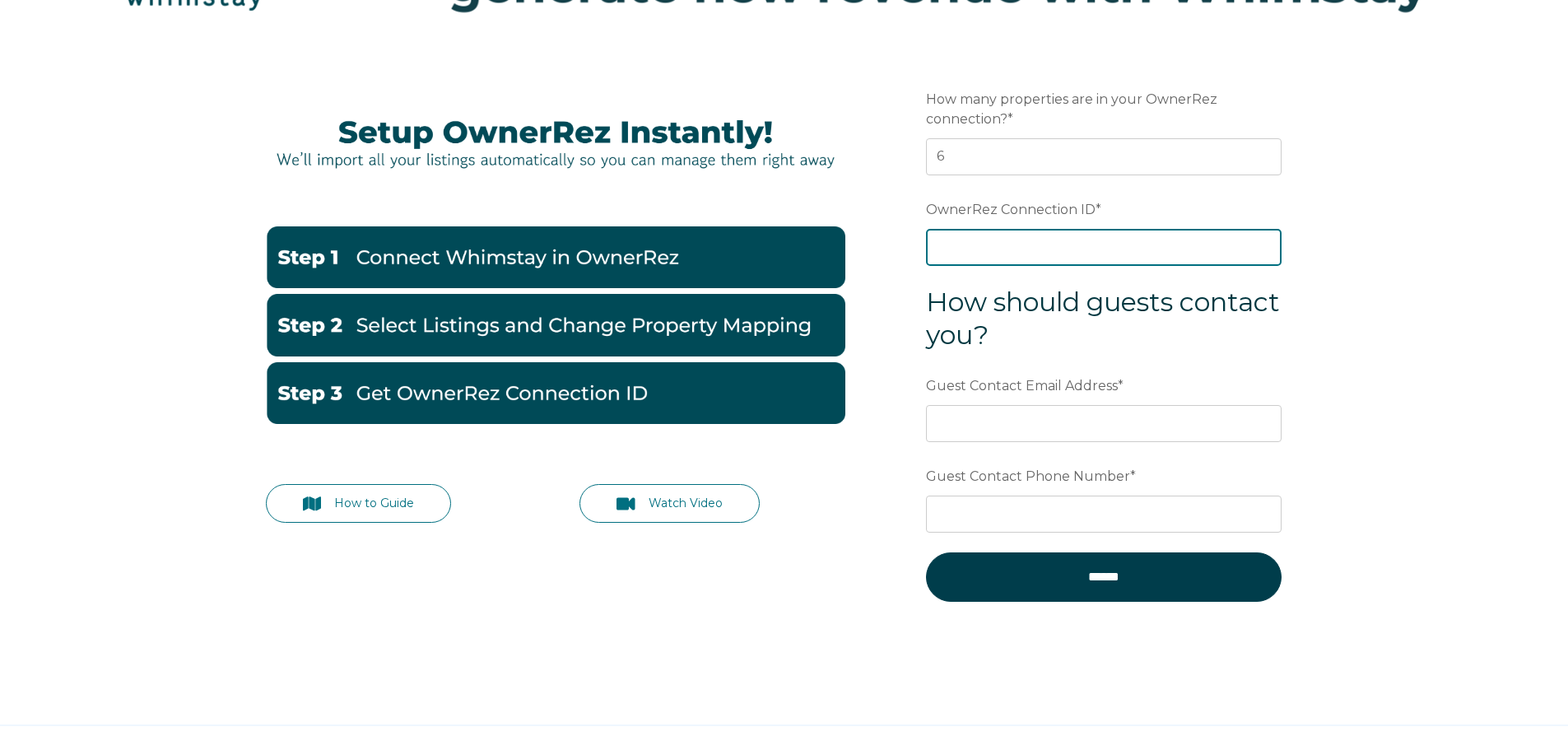
scroll to position [165, 0]
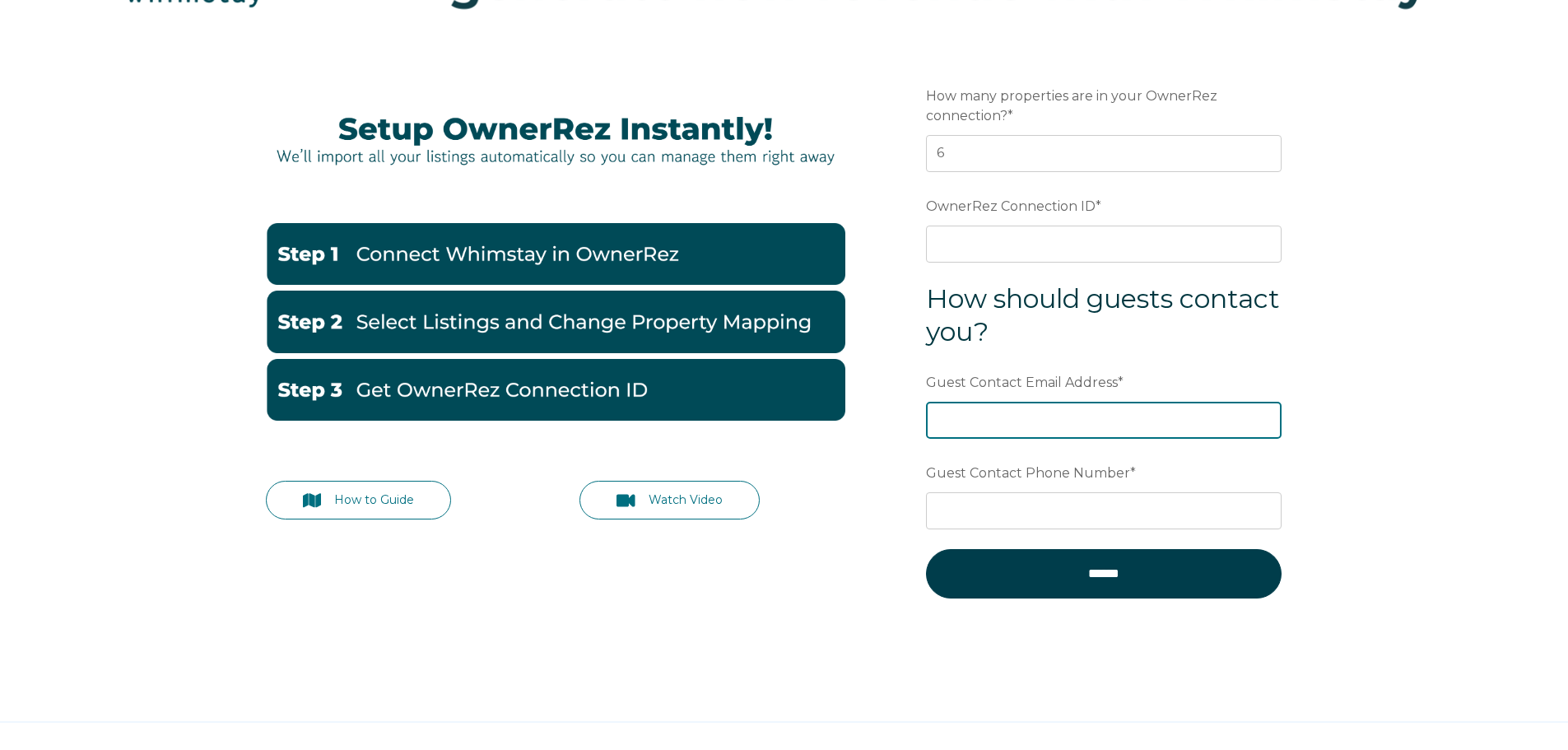
click at [1086, 414] on div "Guest Contact Email Address *" at bounding box center [1104, 403] width 356 height 71
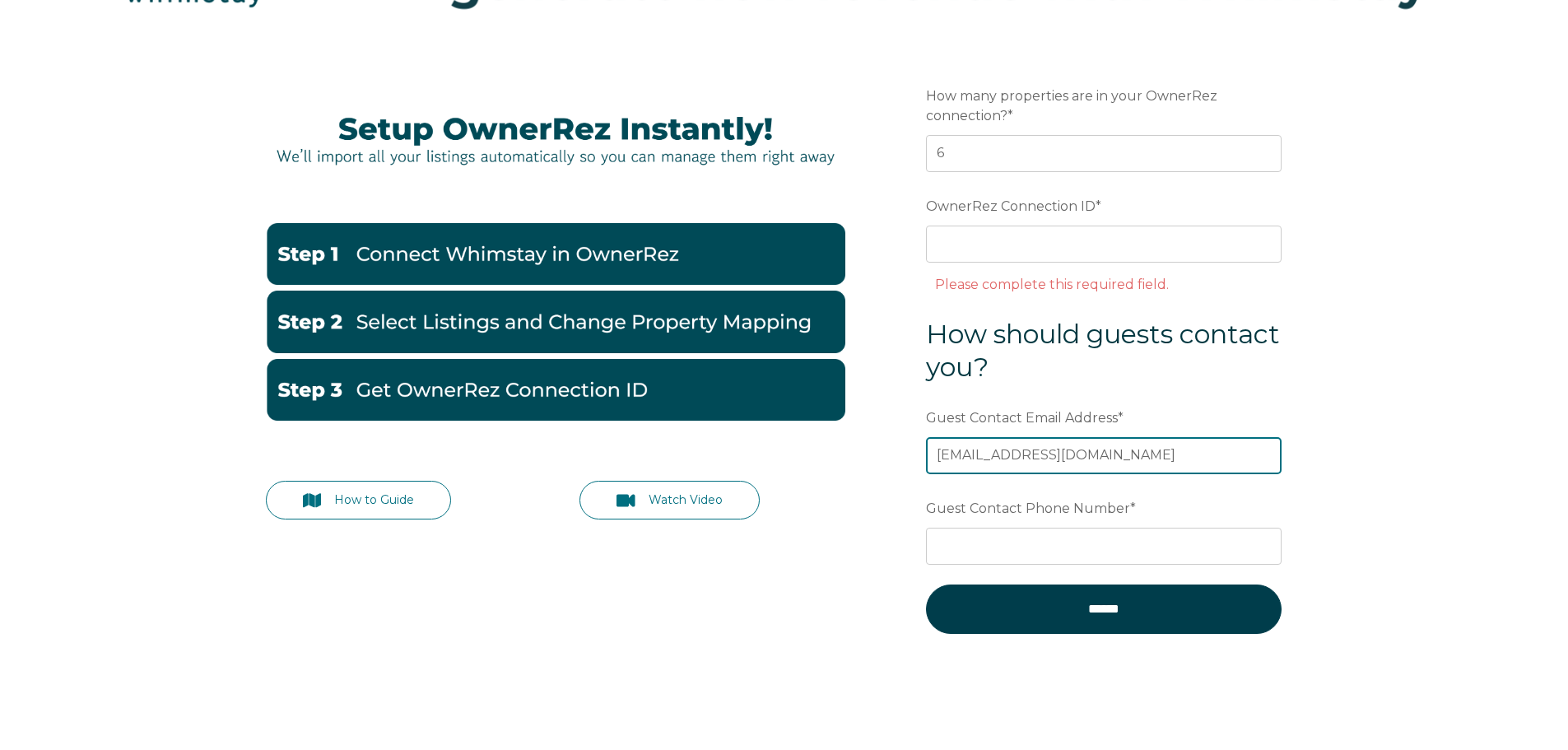
type input "guests@cornejorentals.com"
click at [1166, 463] on input "guests@cornejorentals.com" at bounding box center [1104, 455] width 356 height 36
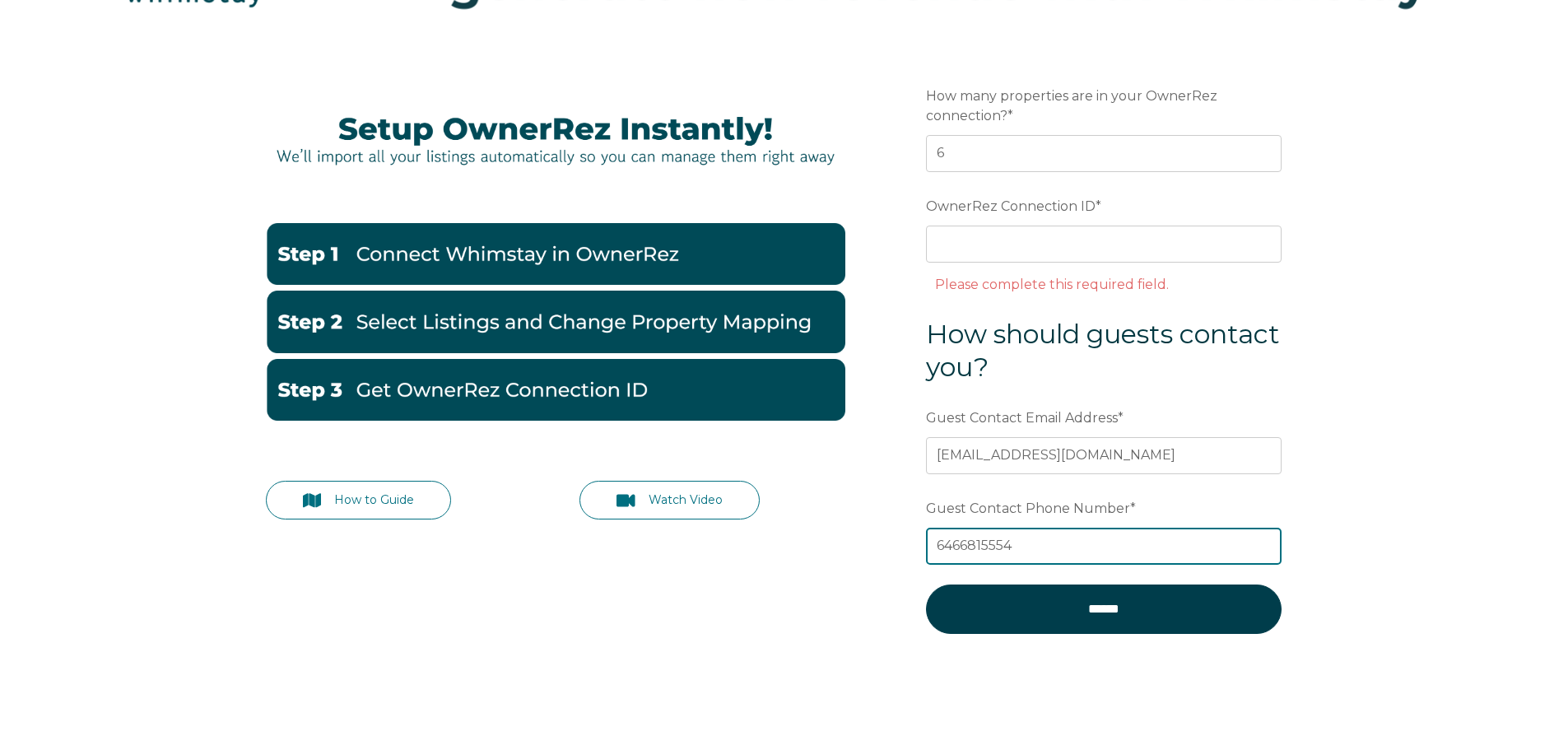
click at [936, 547] on input "6466815554" at bounding box center [1104, 546] width 356 height 36
type input "(646) 681-5554"
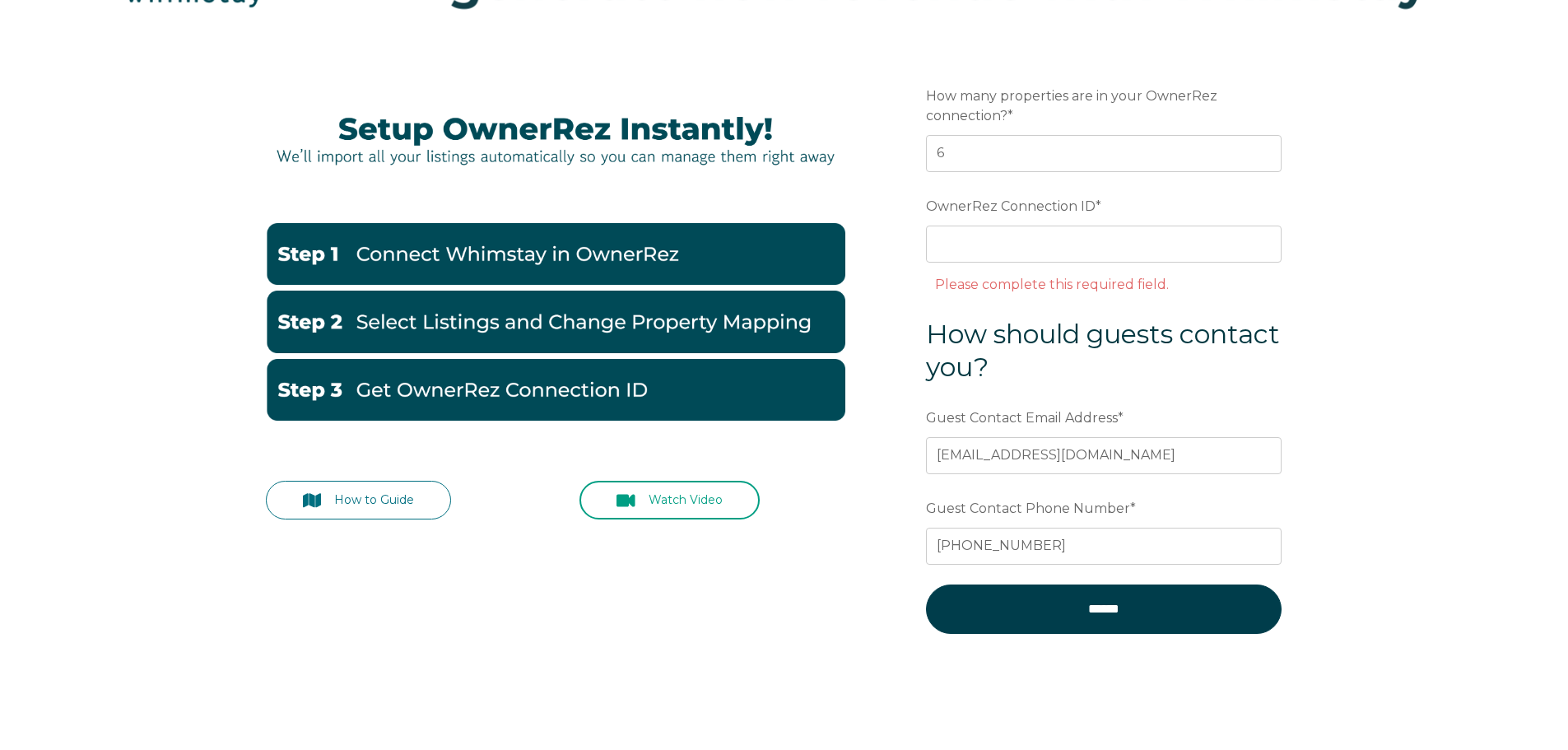
click at [666, 496] on link "Watch Video" at bounding box center [669, 501] width 180 height 39
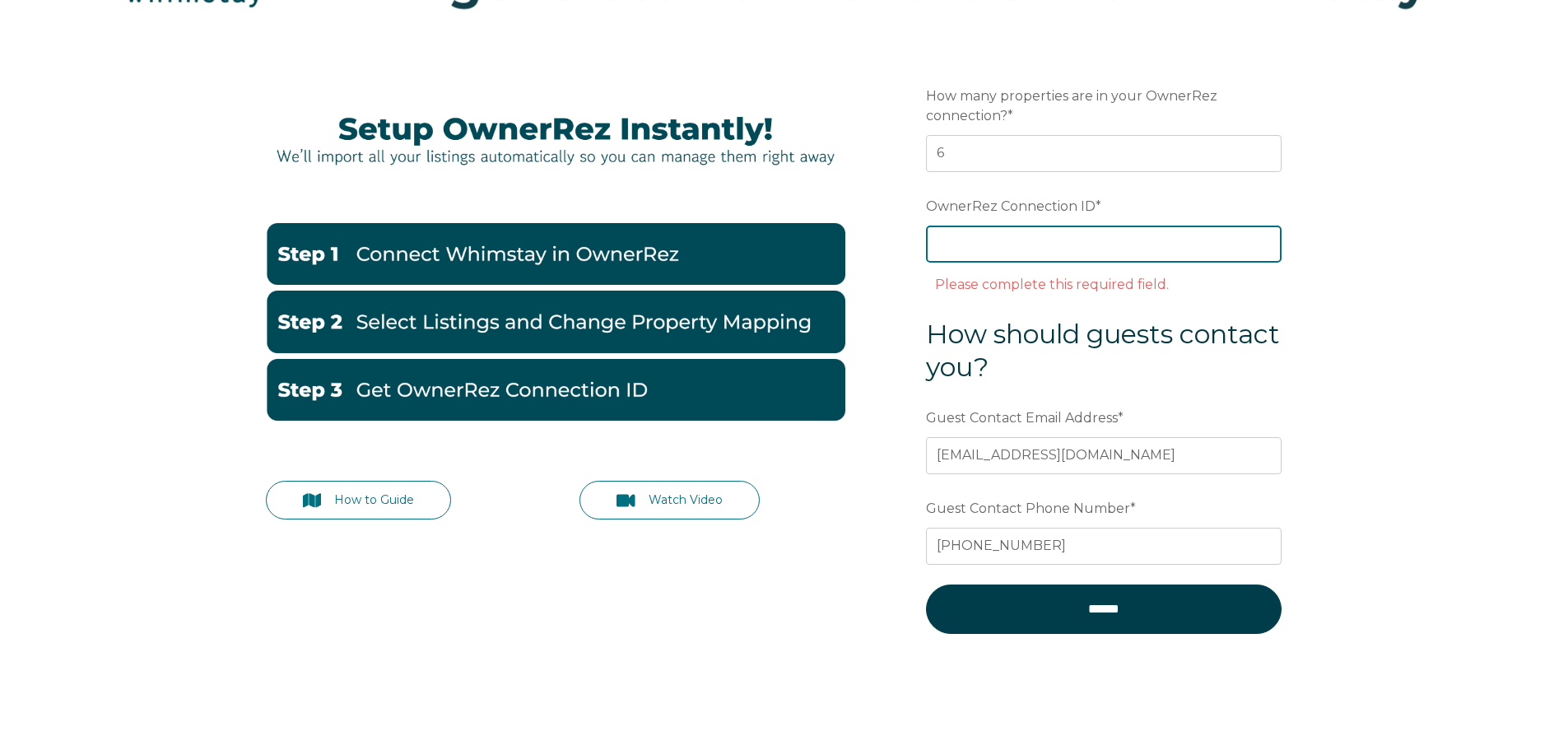
click at [1140, 245] on input "OwnerRez Connection ID *" at bounding box center [1104, 244] width 356 height 36
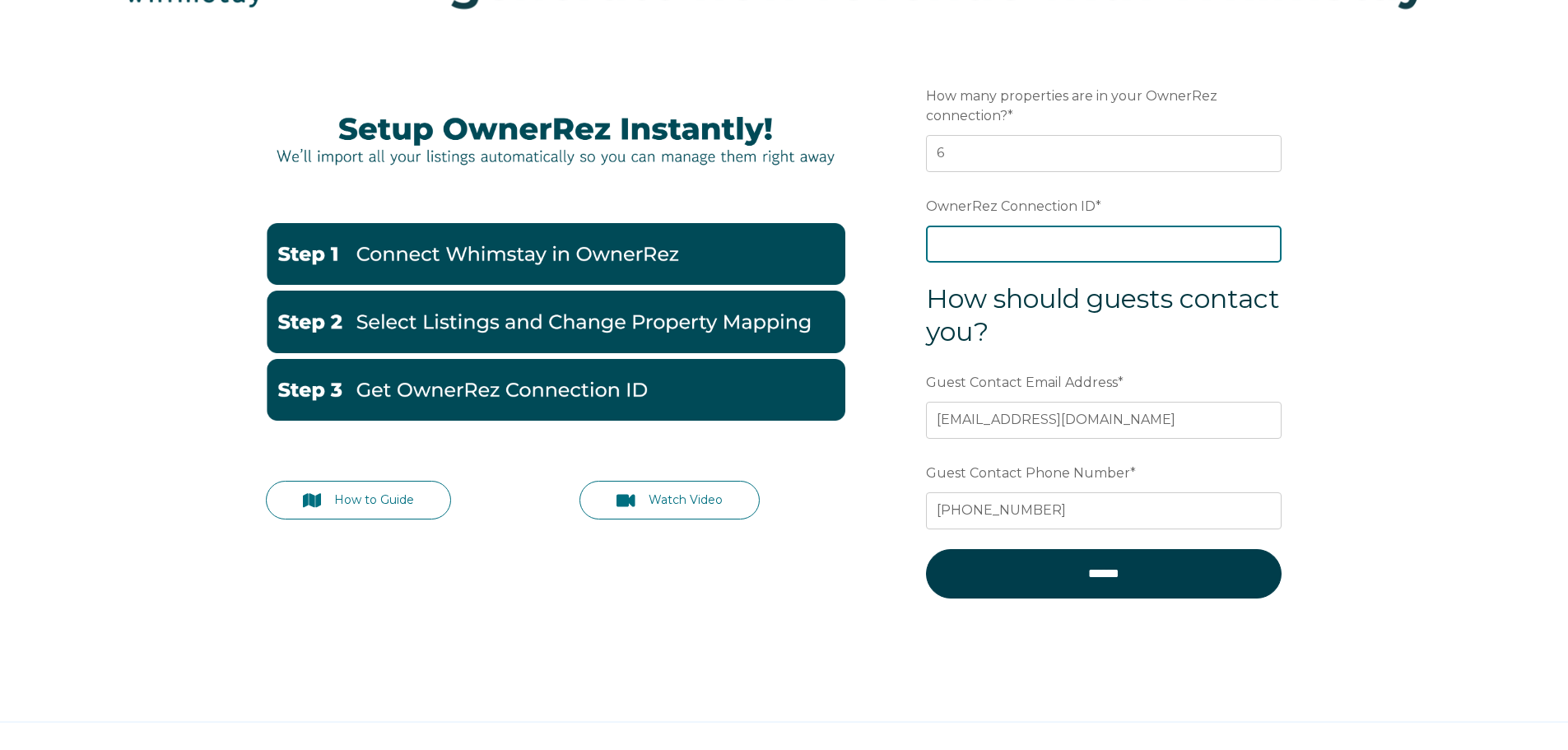
paste input "ora7ccddfea7x"
type input "ora7ccddfea7x"
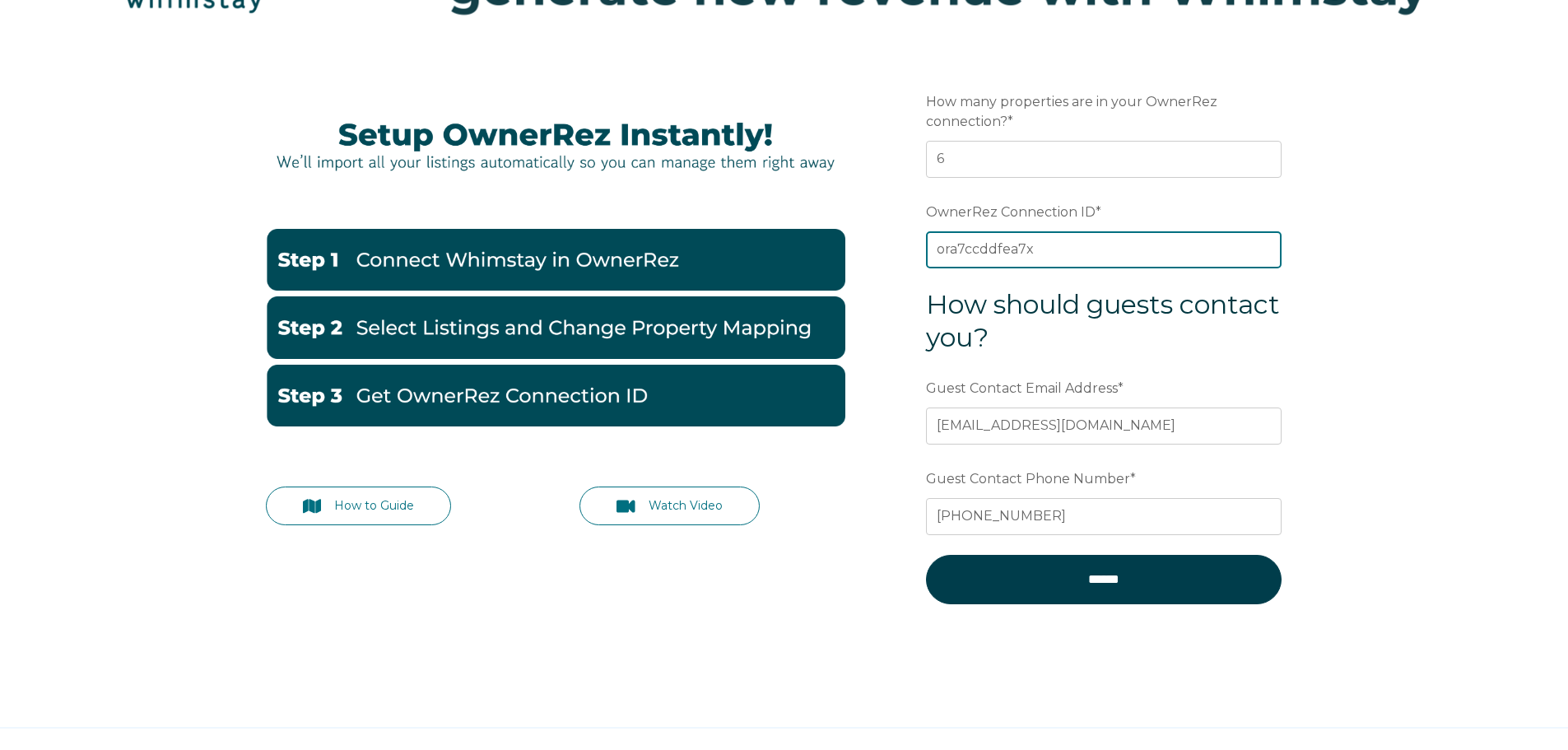
scroll to position [234, 0]
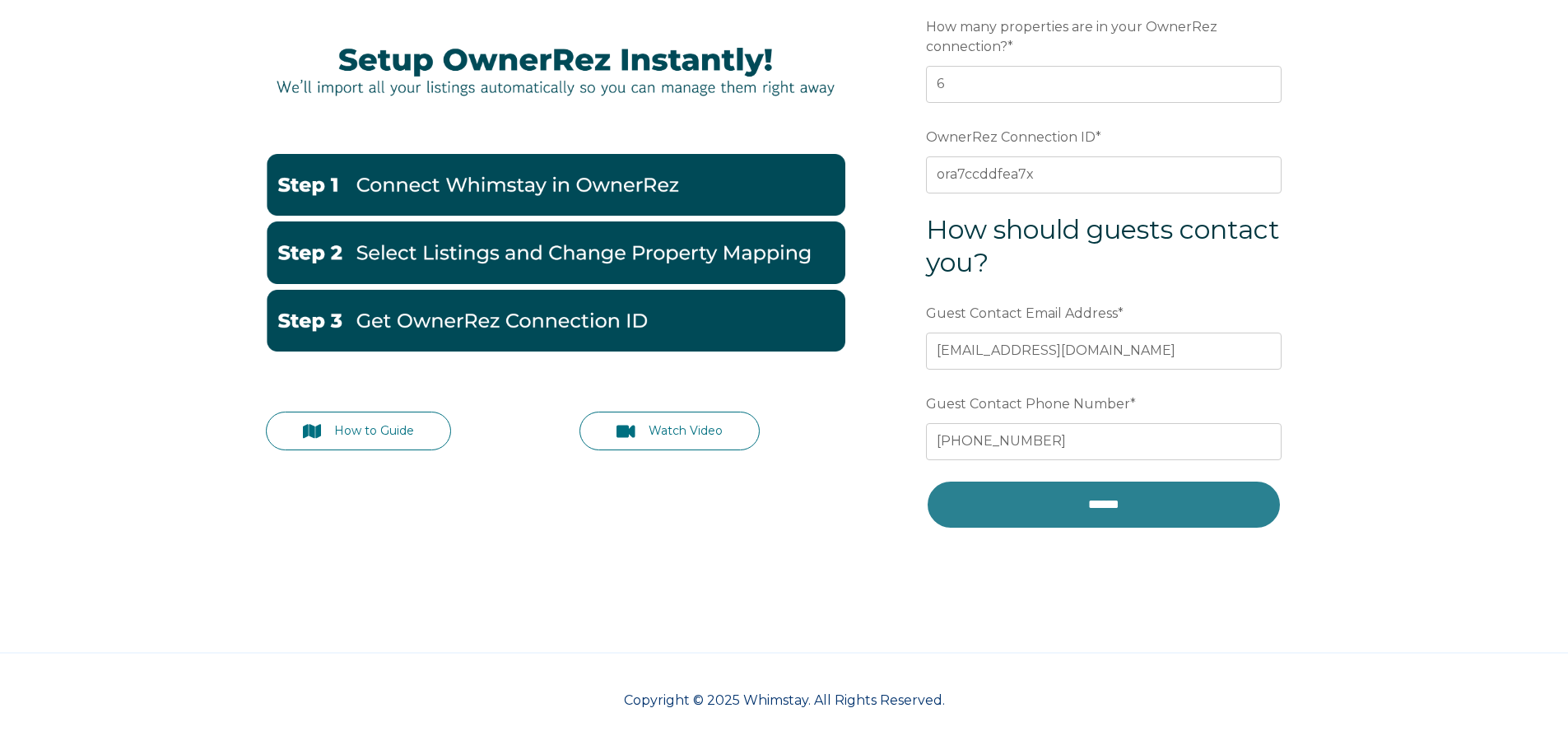
click at [1174, 506] on input "******" at bounding box center [1104, 505] width 356 height 49
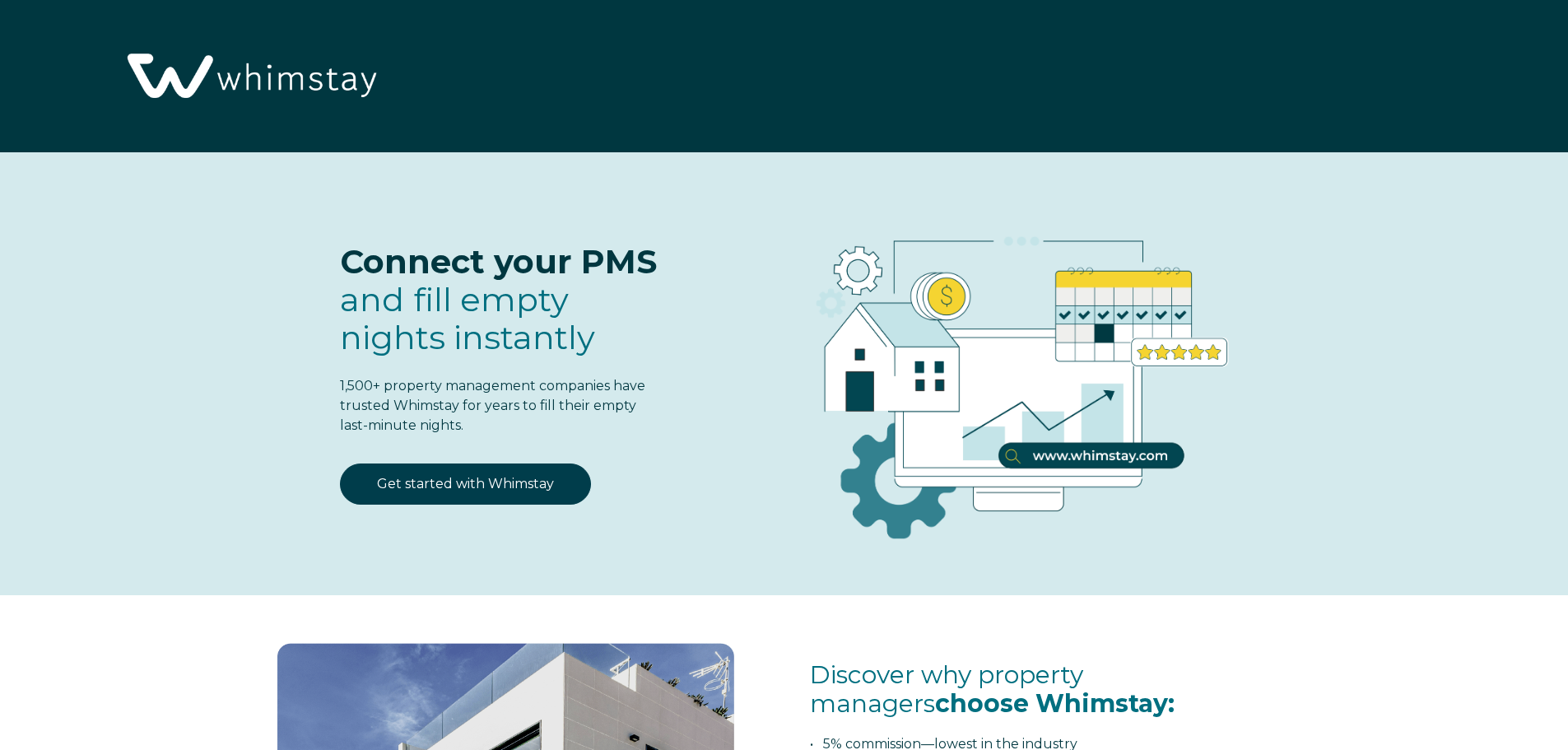
select select "US"
select select "Standard"
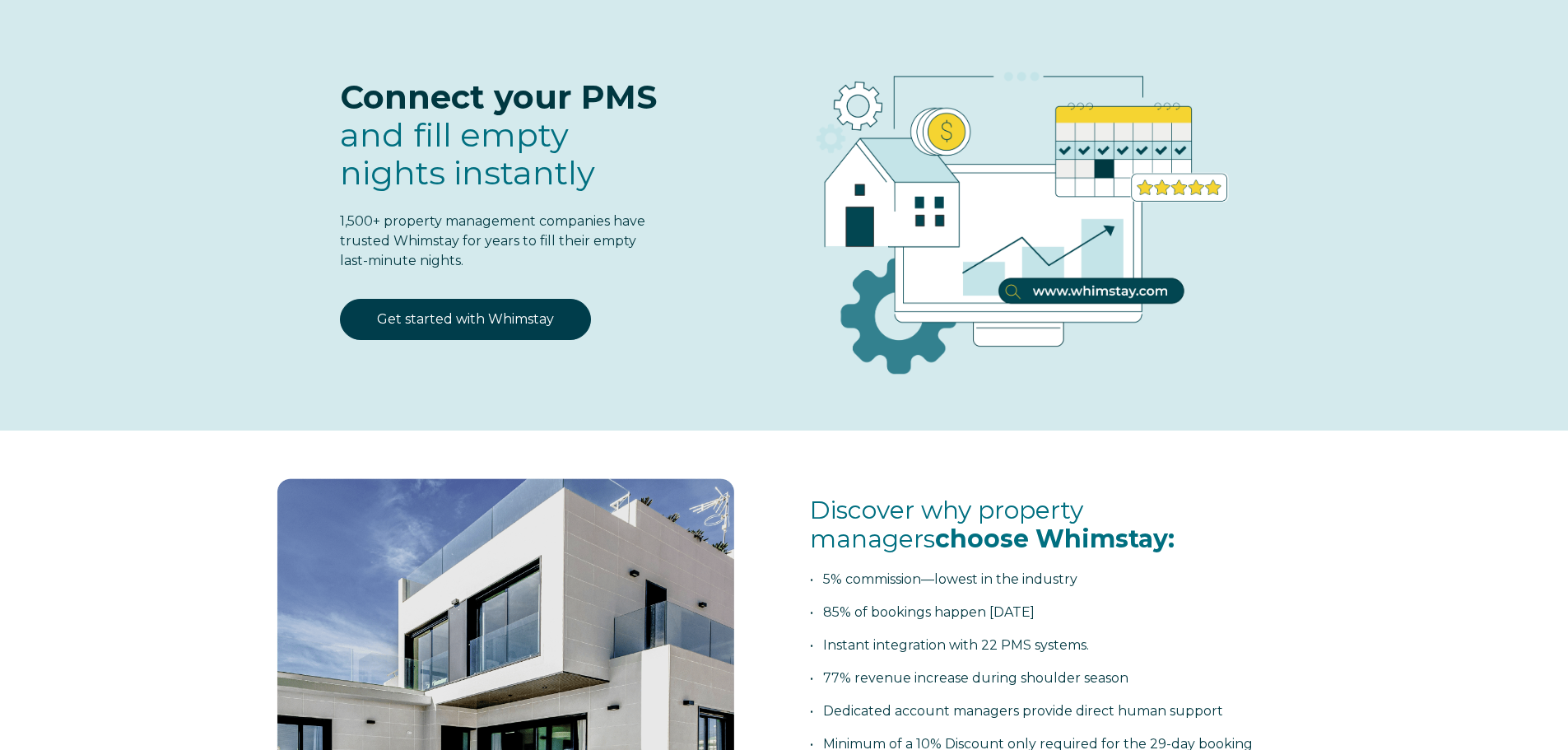
scroll to position [82, 0]
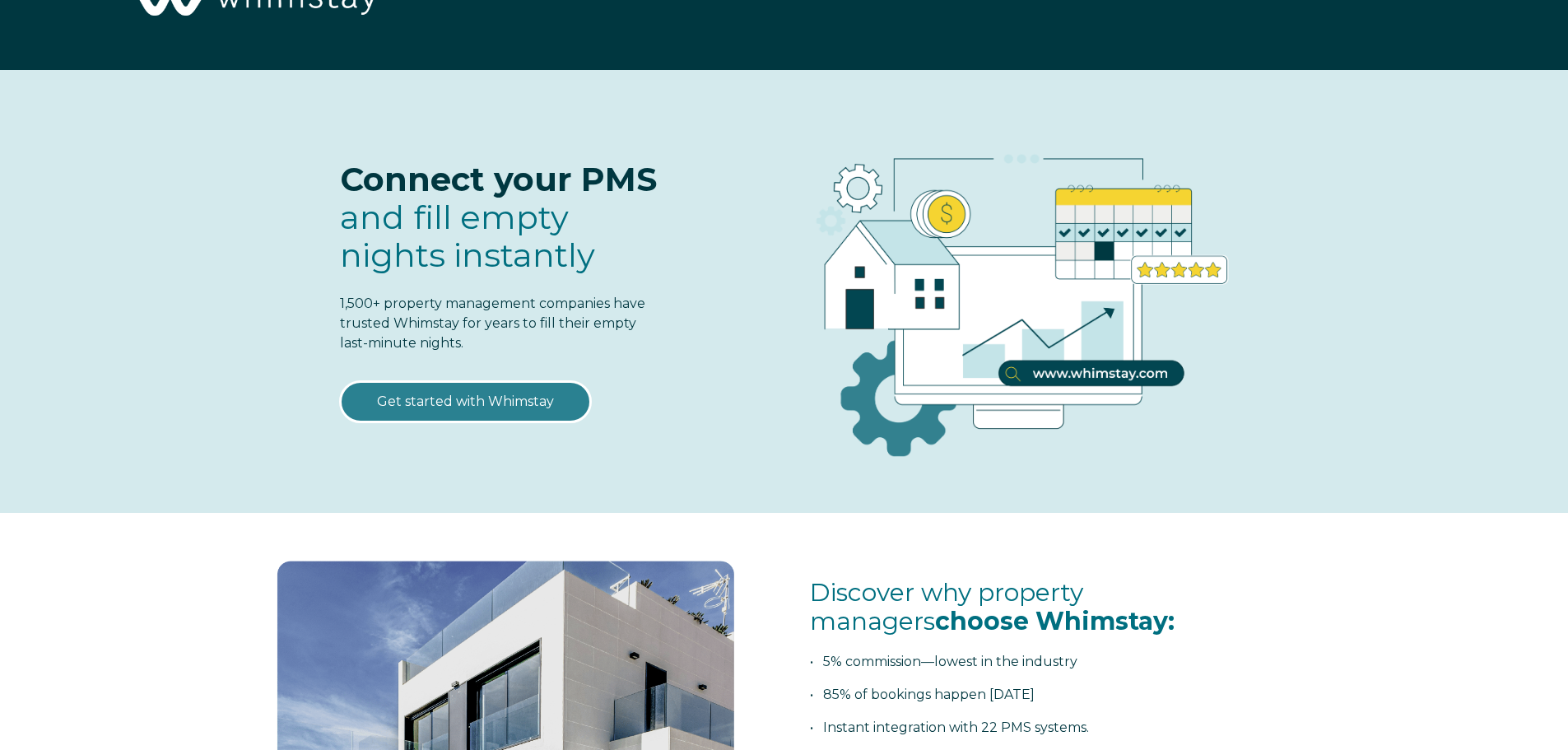
click at [500, 401] on link "Get started with Whimstay" at bounding box center [465, 402] width 251 height 41
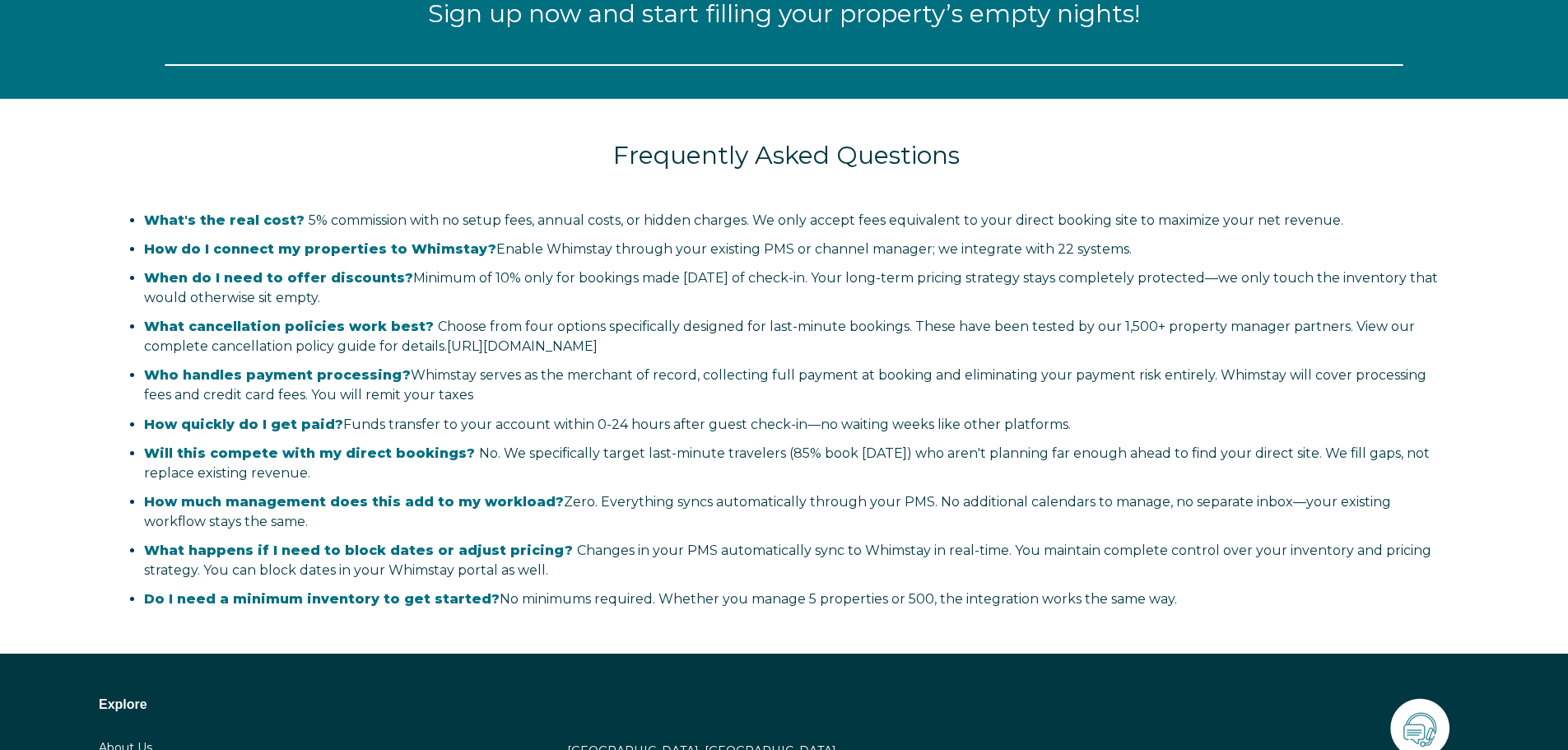
scroll to position [2157, 0]
select select "US"
select select "Standard"
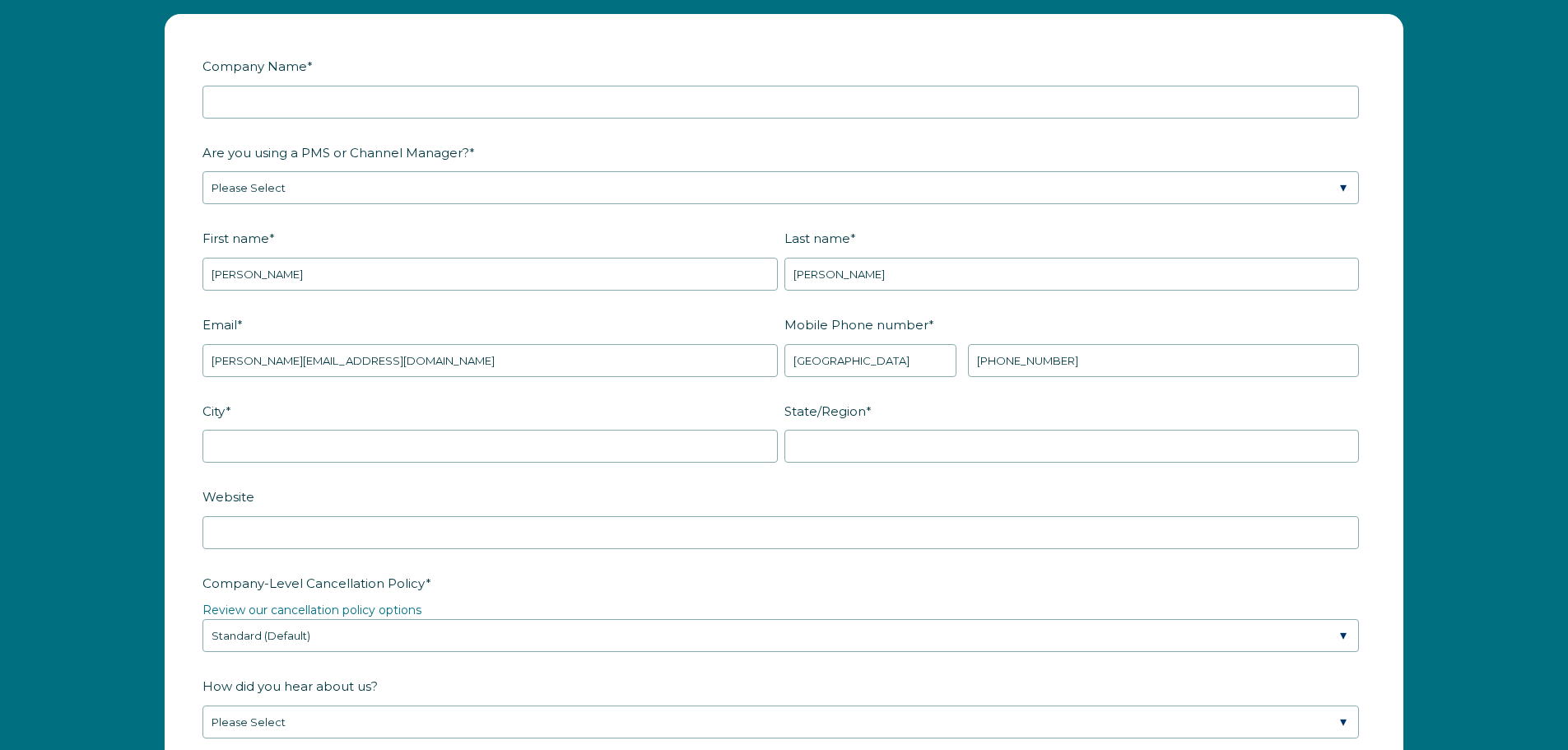
scroll to position [1910, 0]
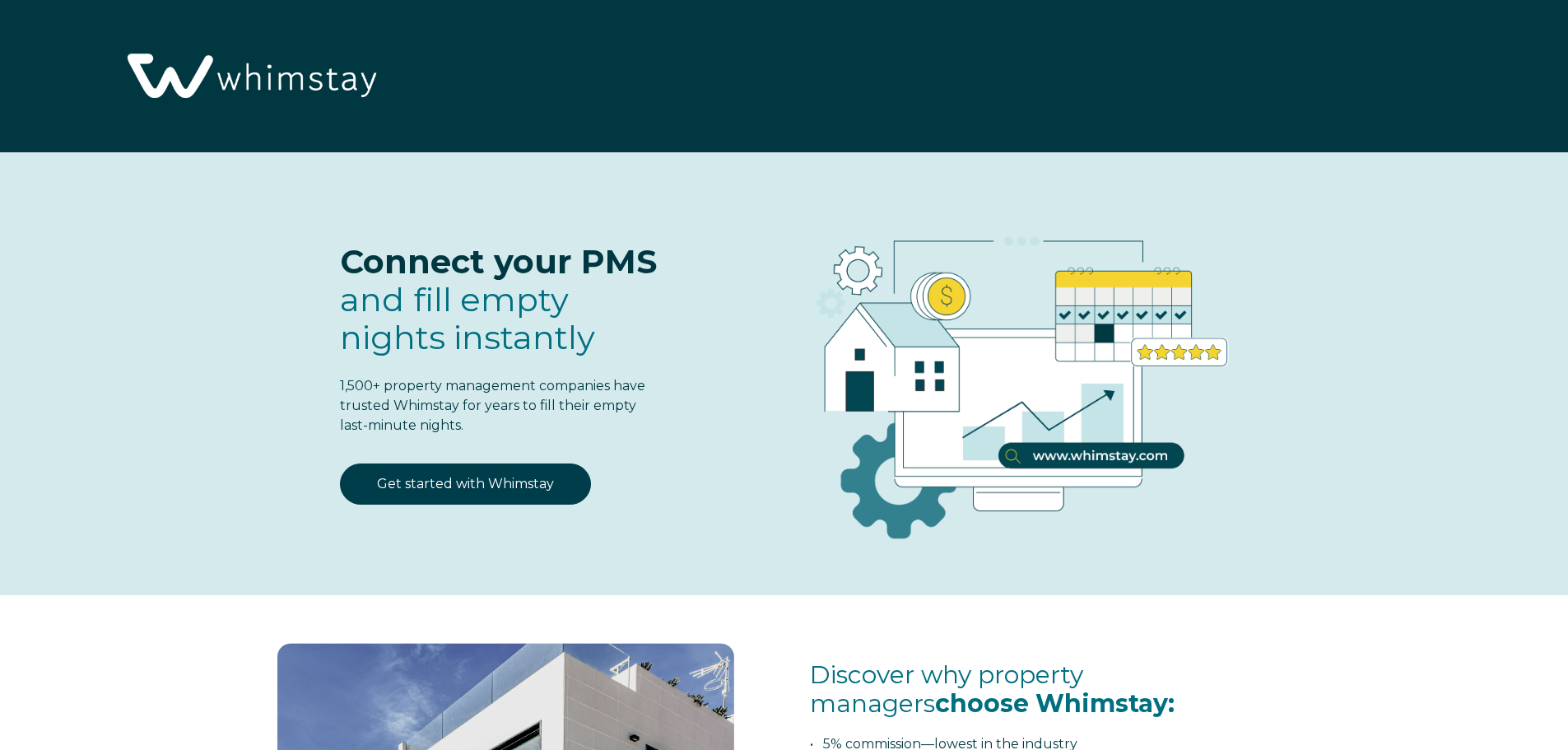
select select "US"
select select "Standard"
select select "US"
select select "Standard"
